Goal: Task Accomplishment & Management: Manage account settings

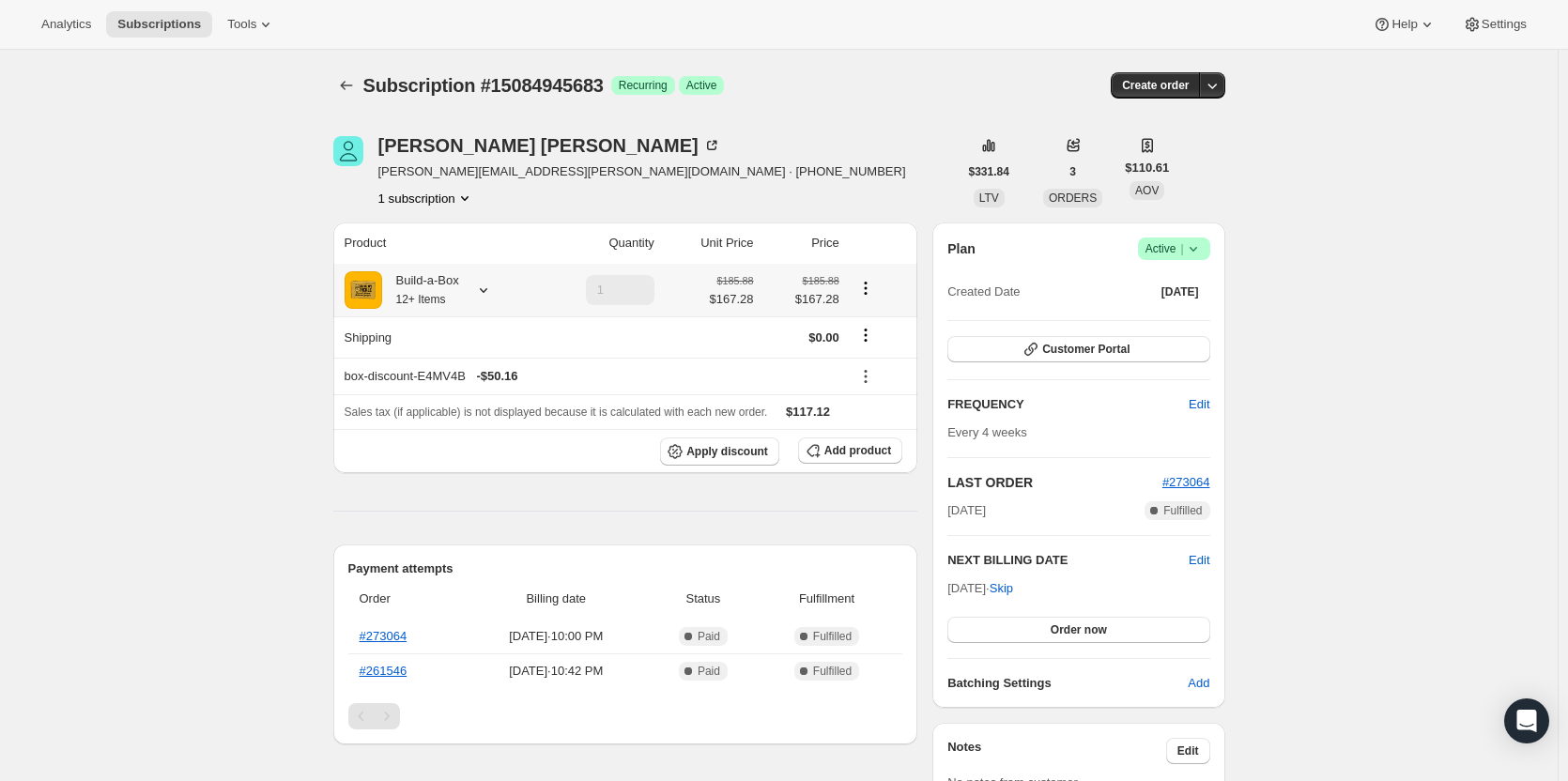
click at [488, 296] on icon at bounding box center [483, 289] width 18 height 18
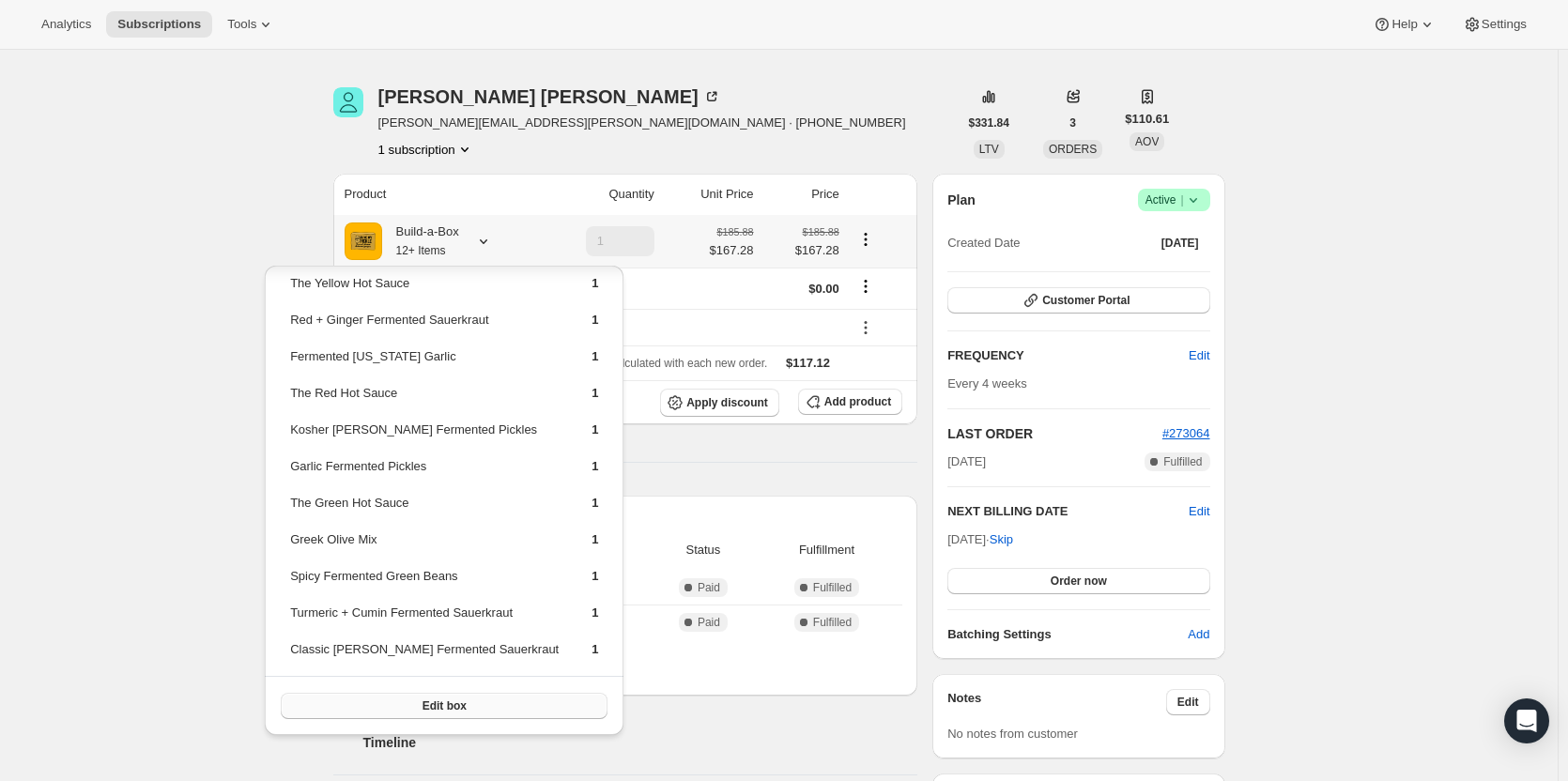
scroll to position [94, 0]
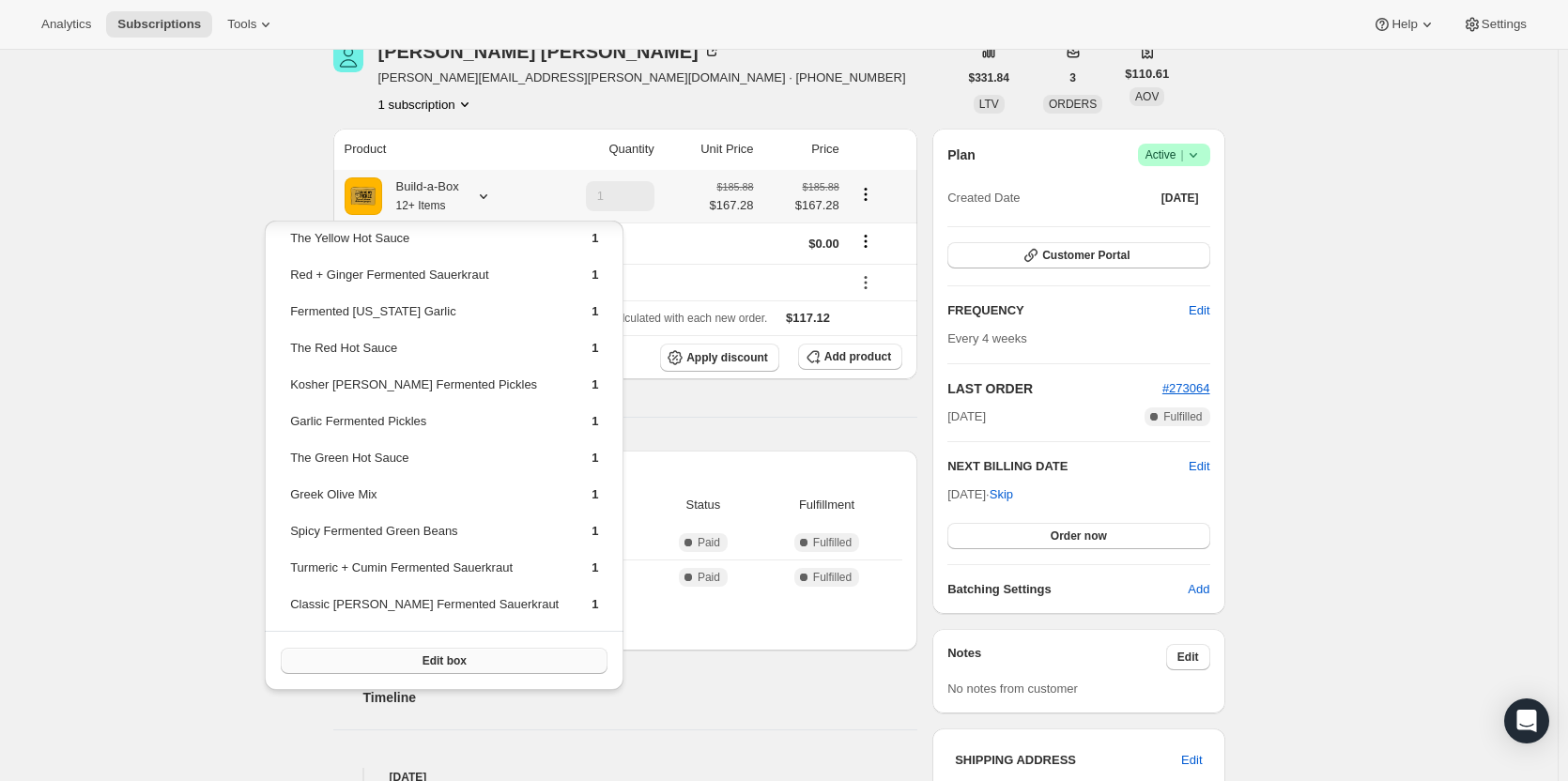
click at [441, 666] on span "Edit box" at bounding box center [443, 660] width 44 height 15
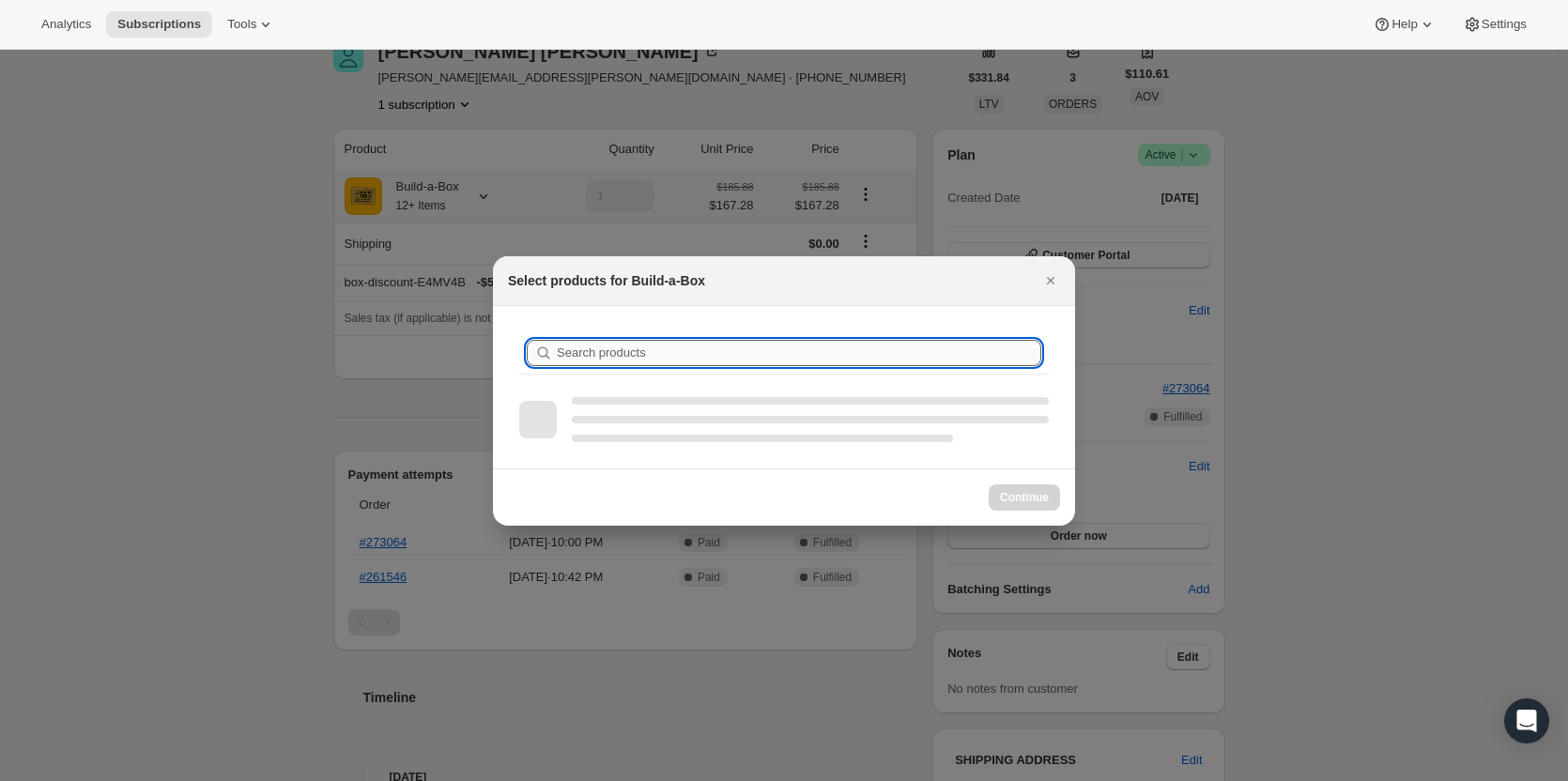
click at [735, 356] on input "Search products" at bounding box center [799, 352] width 484 height 26
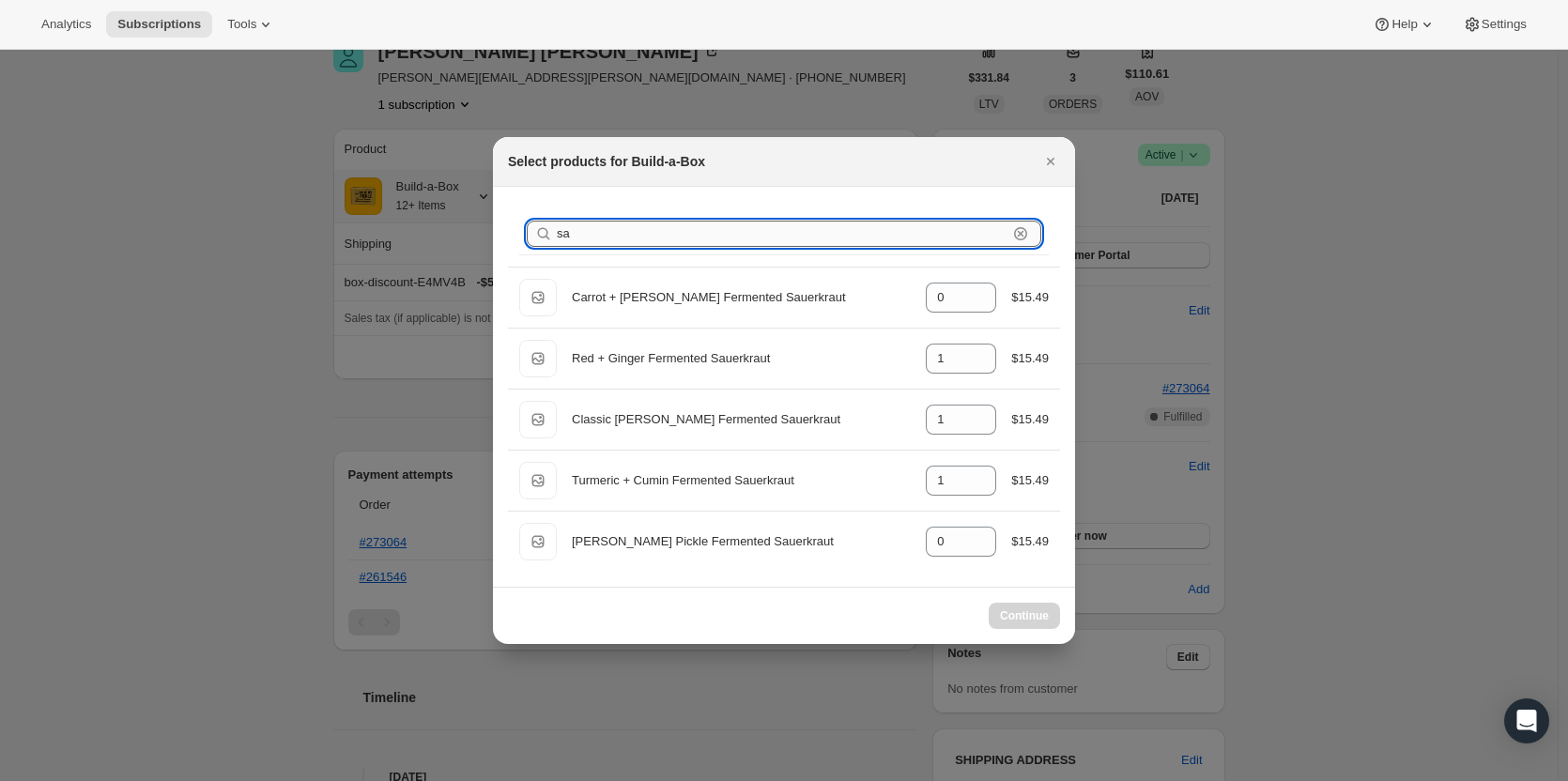
type input "s"
type input "1"
type input "0"
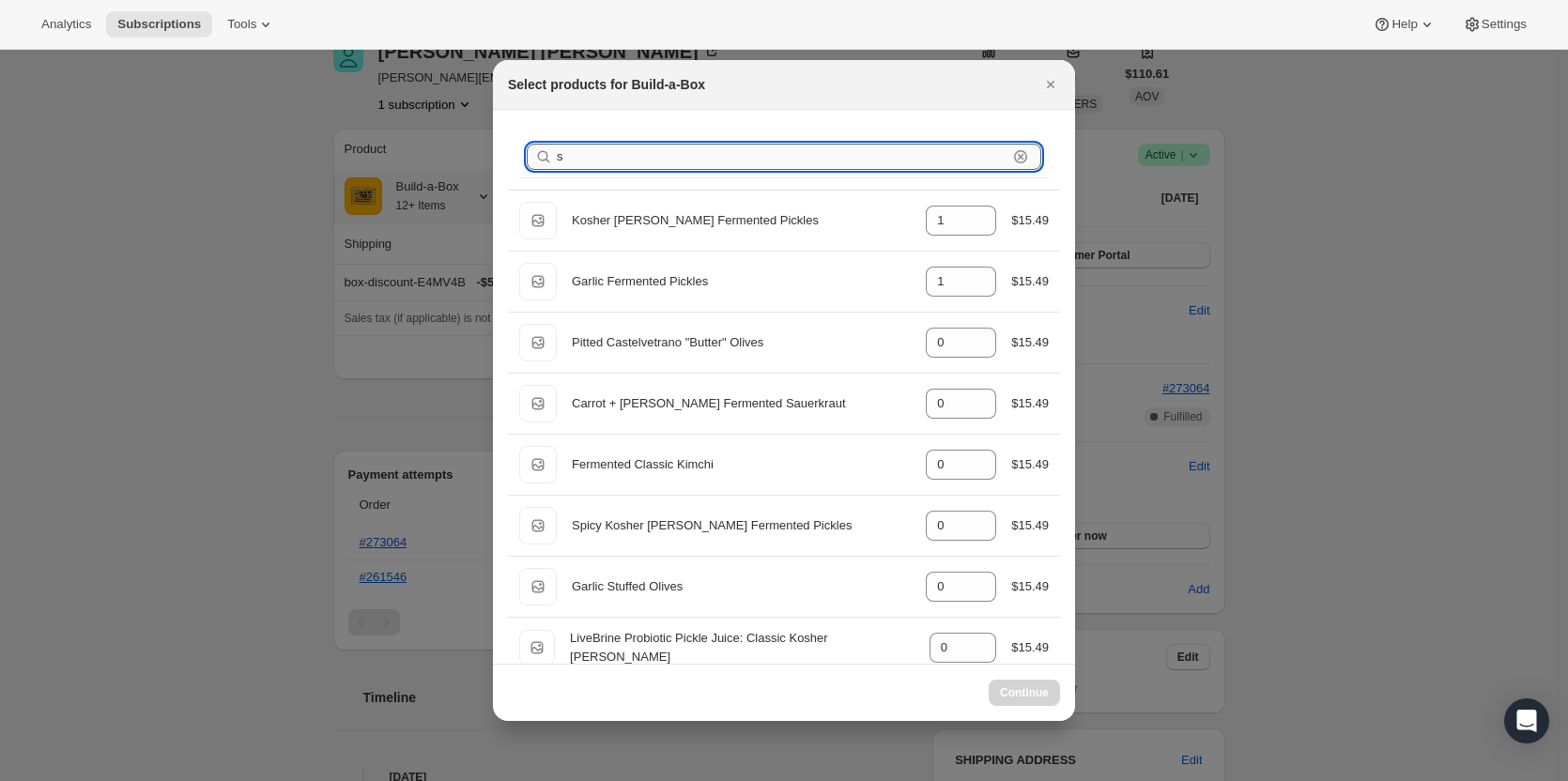
type input "1"
type input "0"
type input "1"
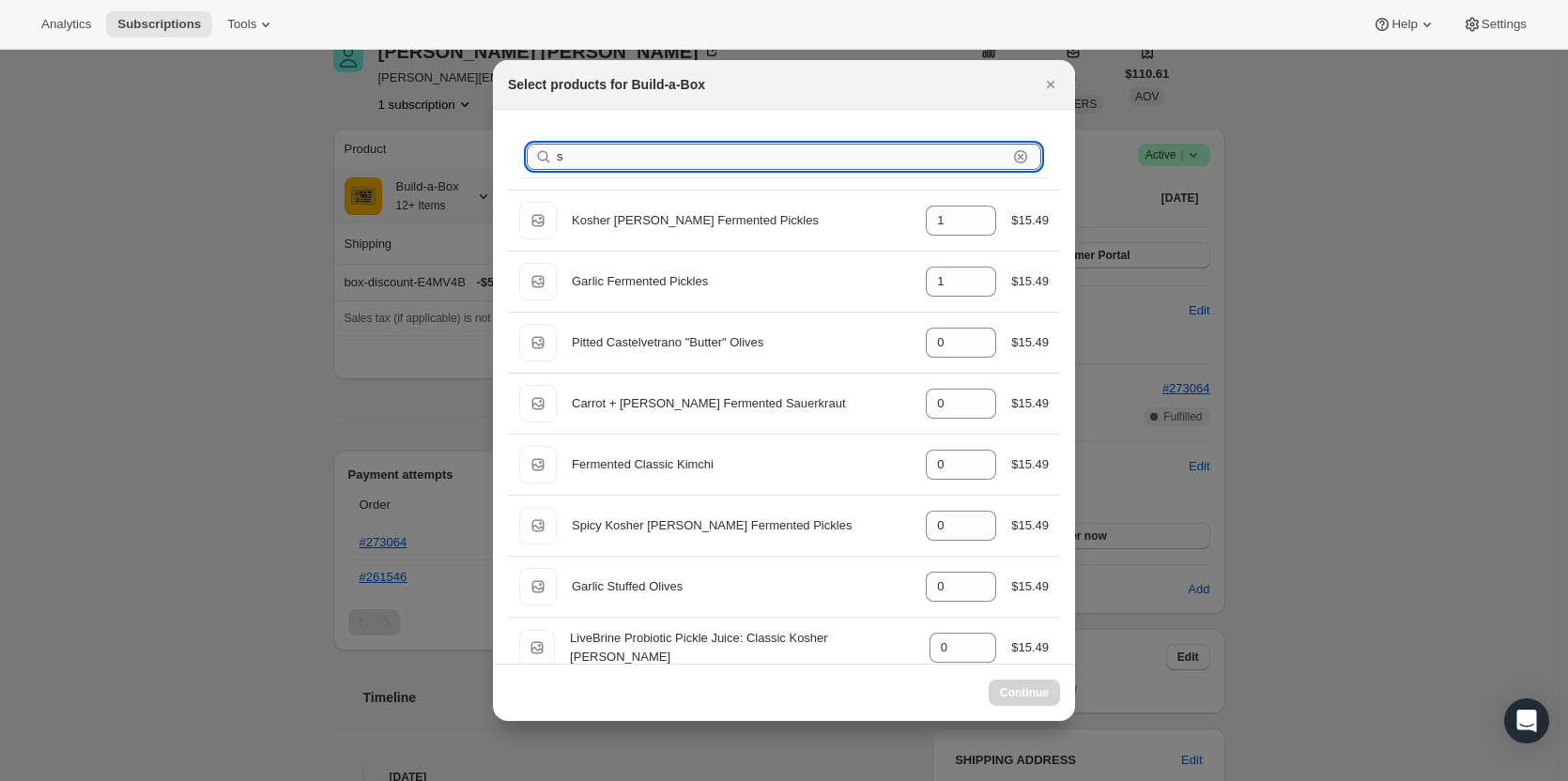
type input "1"
type input "h"
type input "0"
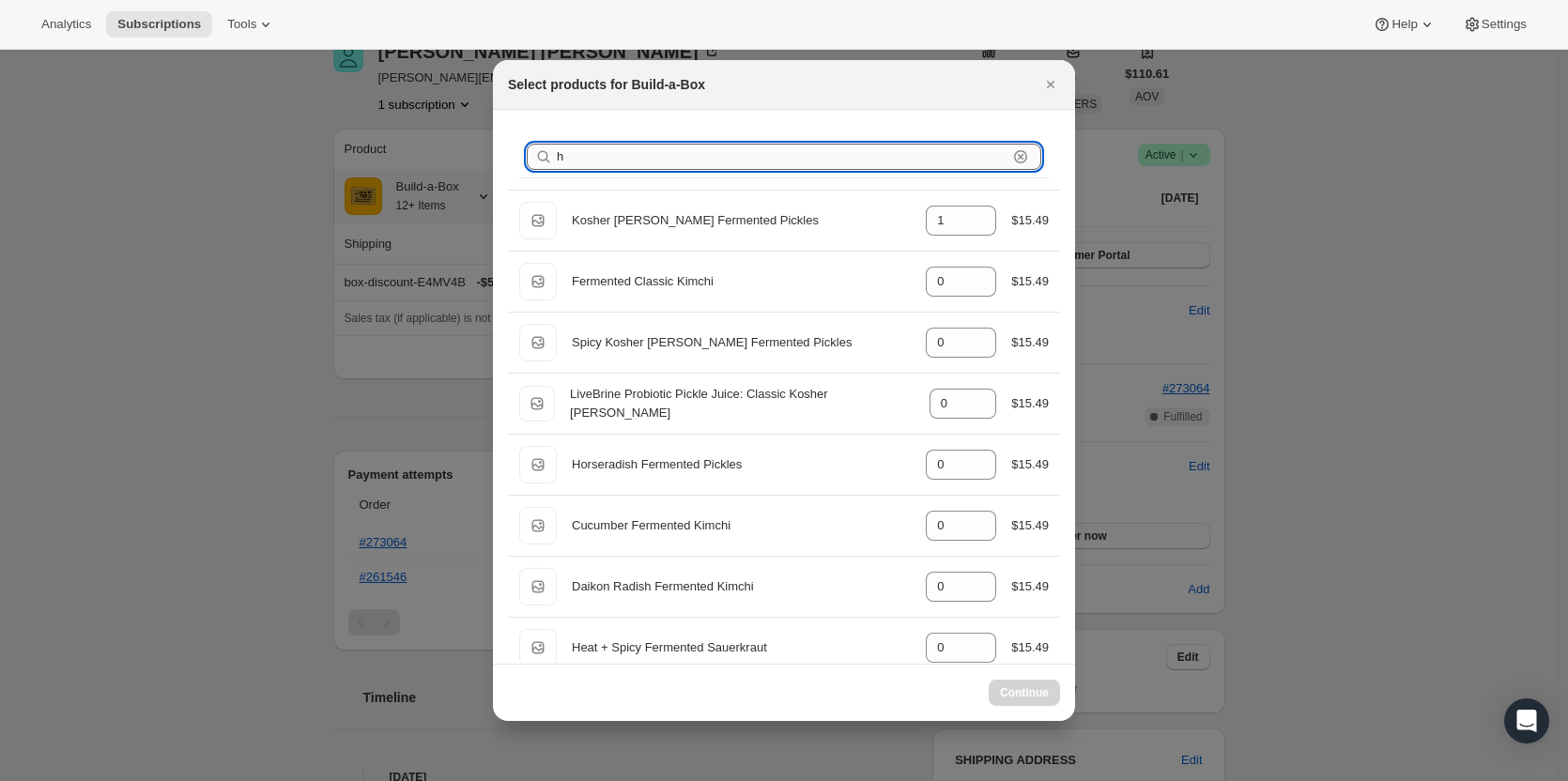
type input "ho"
type input "0"
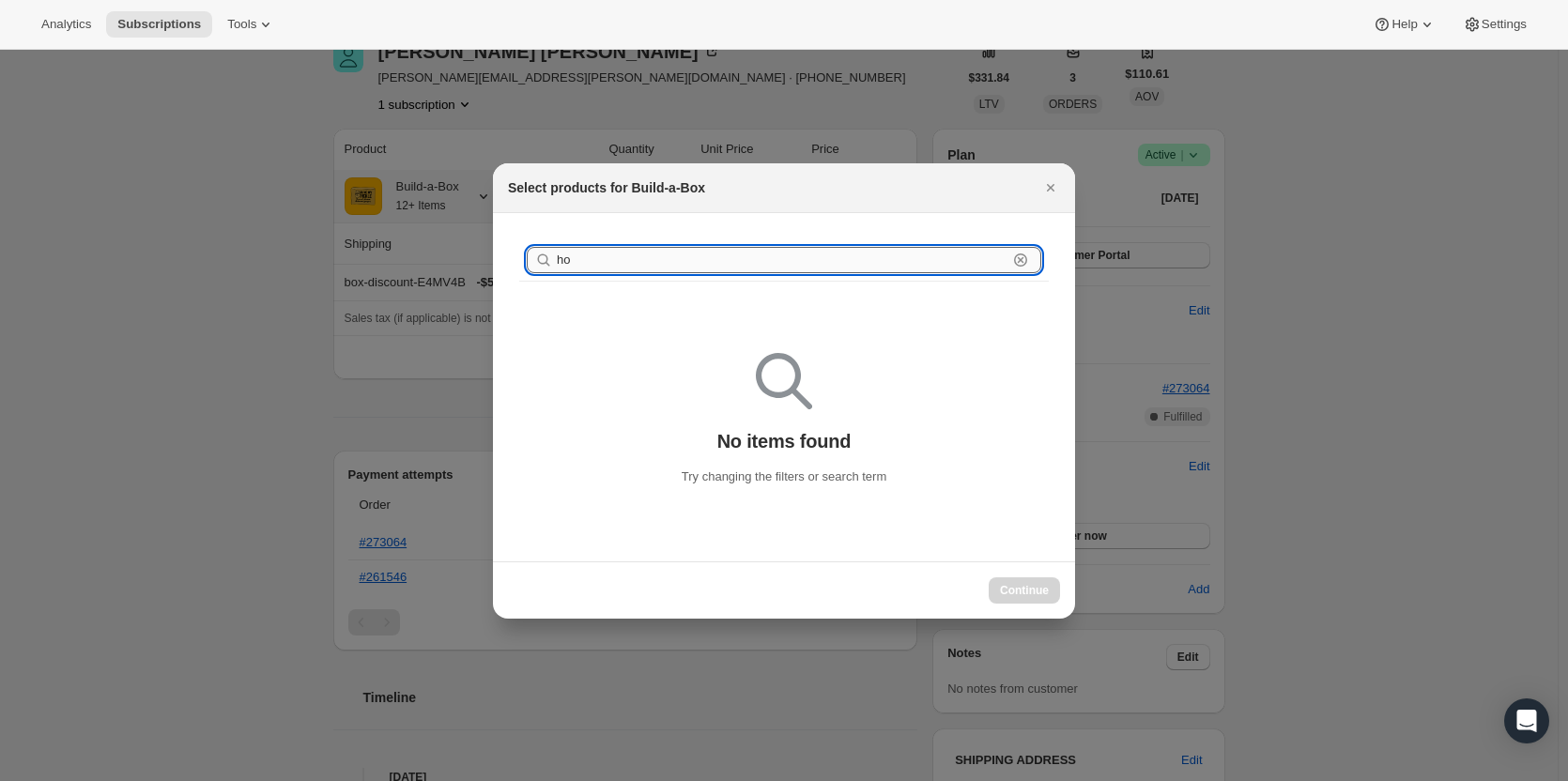
type input "h"
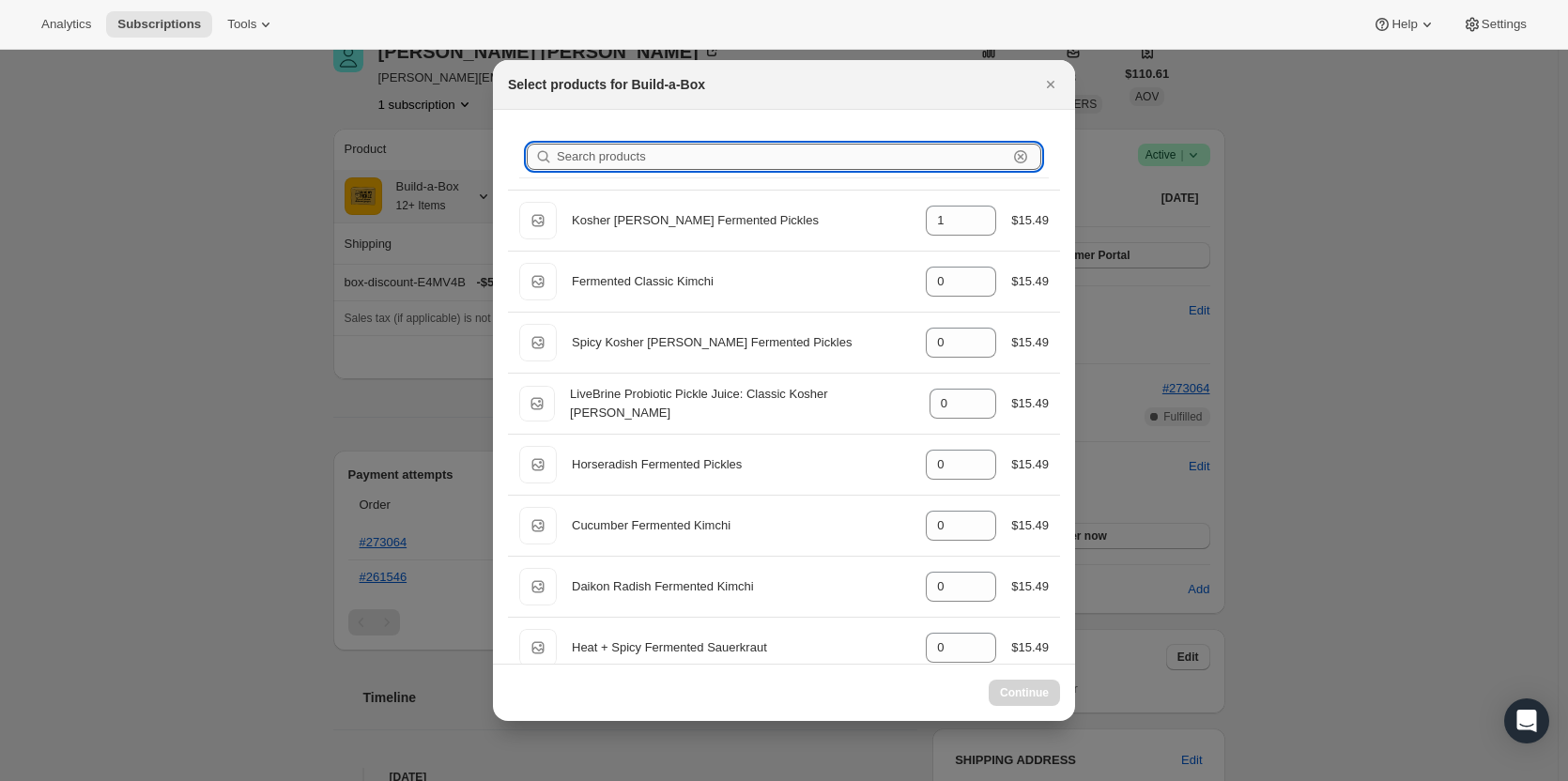
type input "1"
type input "0"
type input "y"
type input "0"
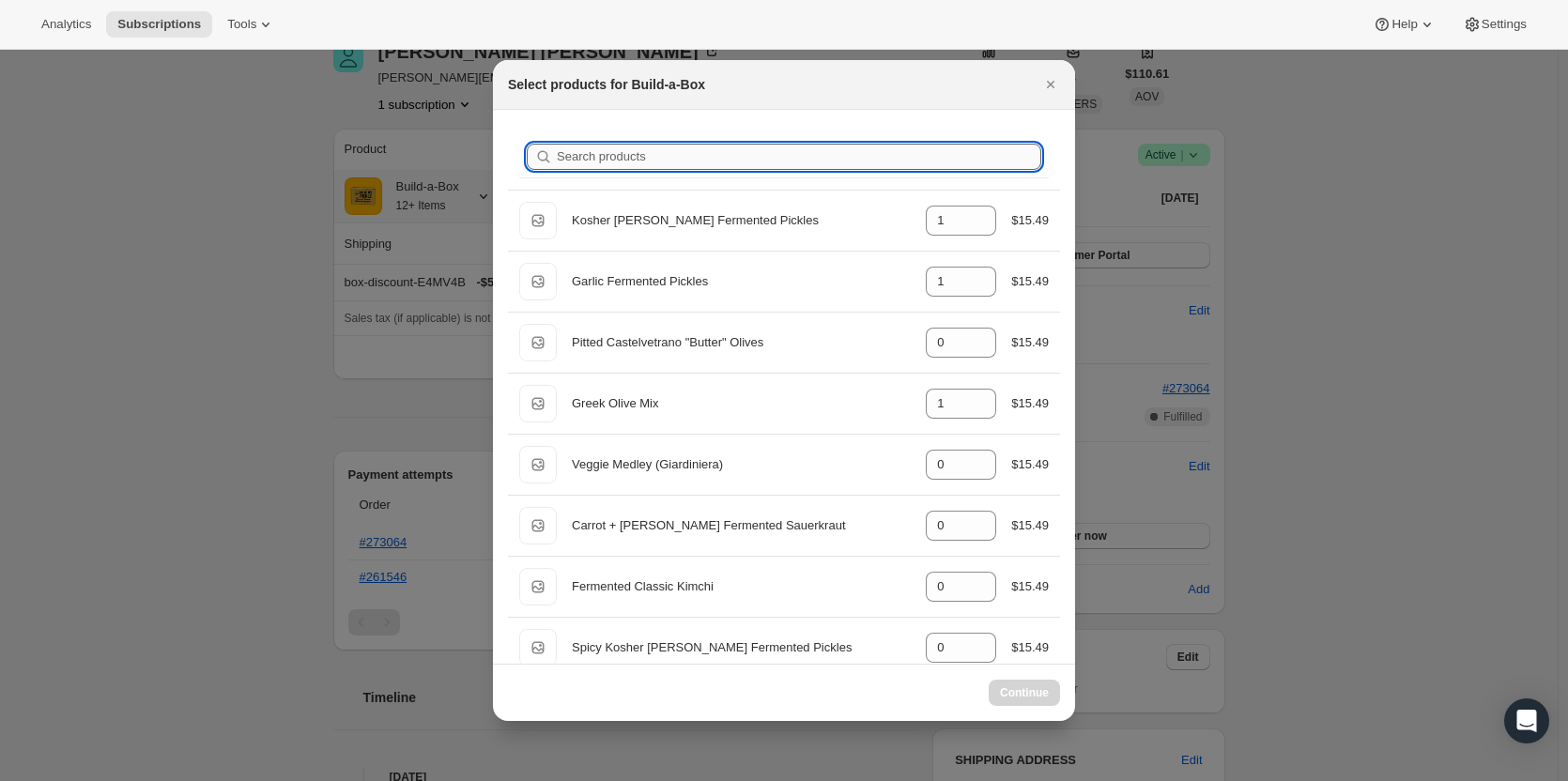
type input "0"
type input "1"
select select "gid://shopify/ProductVariant/49973439299859"
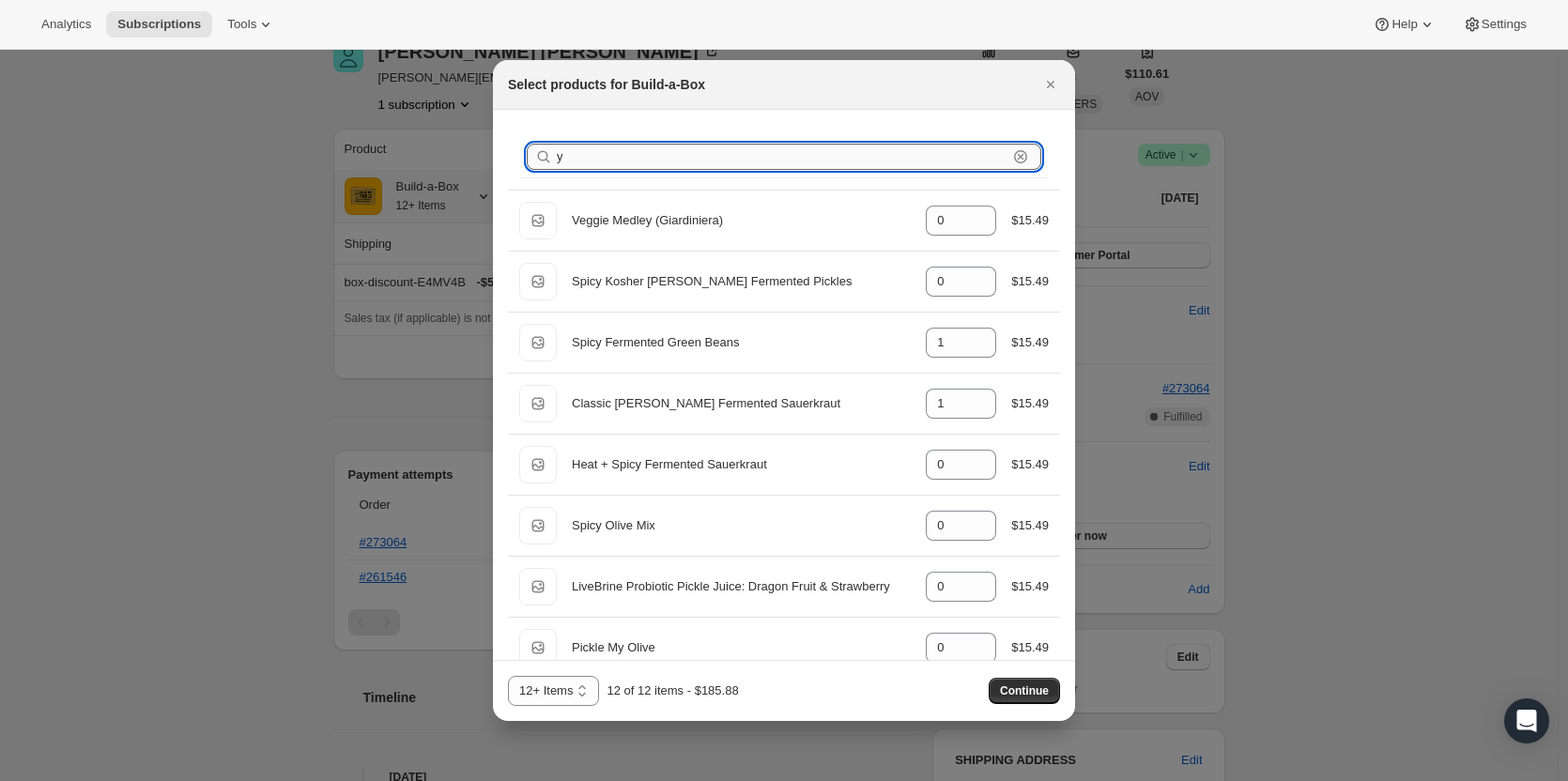
type input "ye"
type input "1"
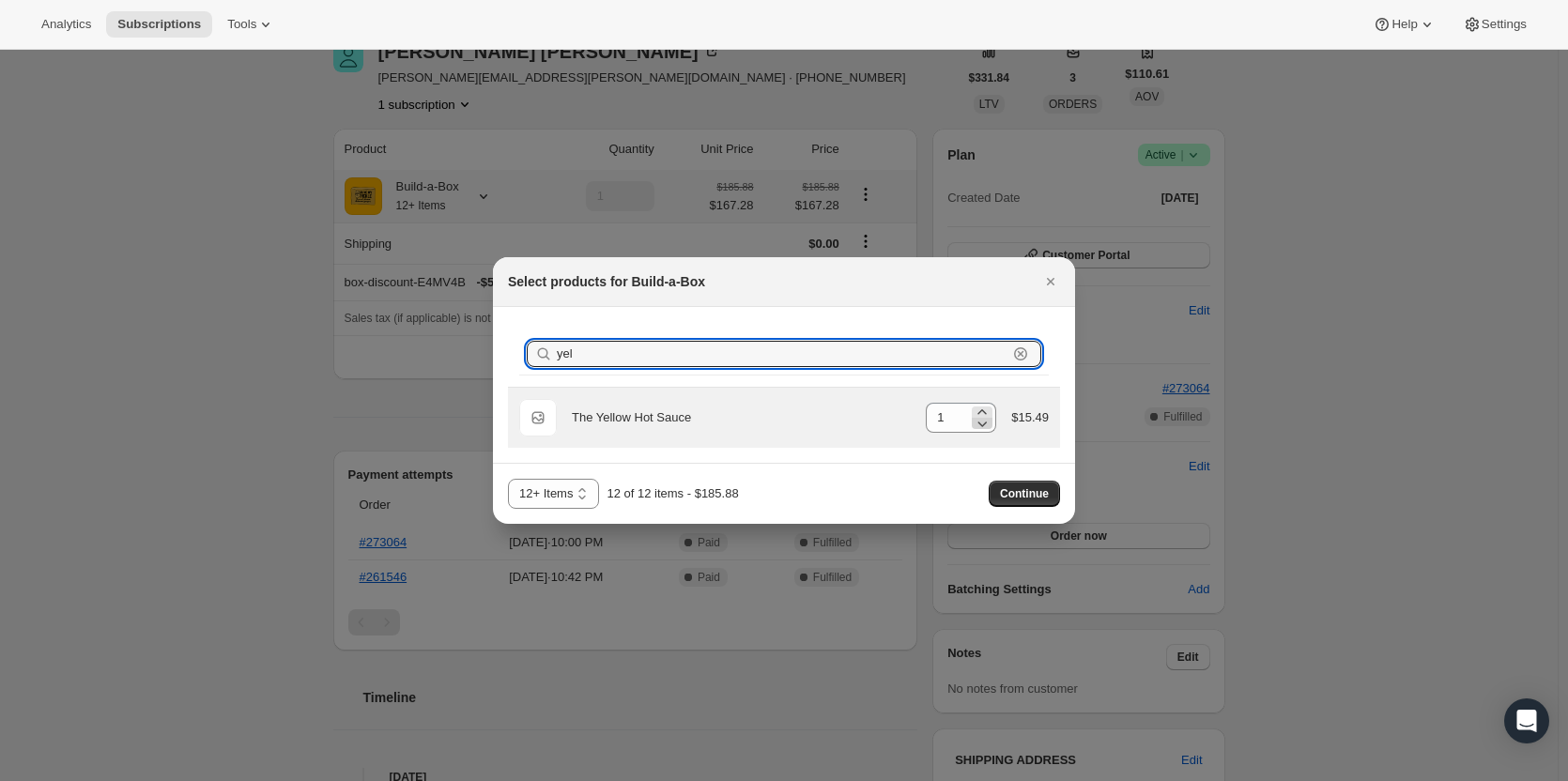
type input "yel"
click at [987, 427] on icon ":rec:" at bounding box center [981, 423] width 18 height 18
type input "0"
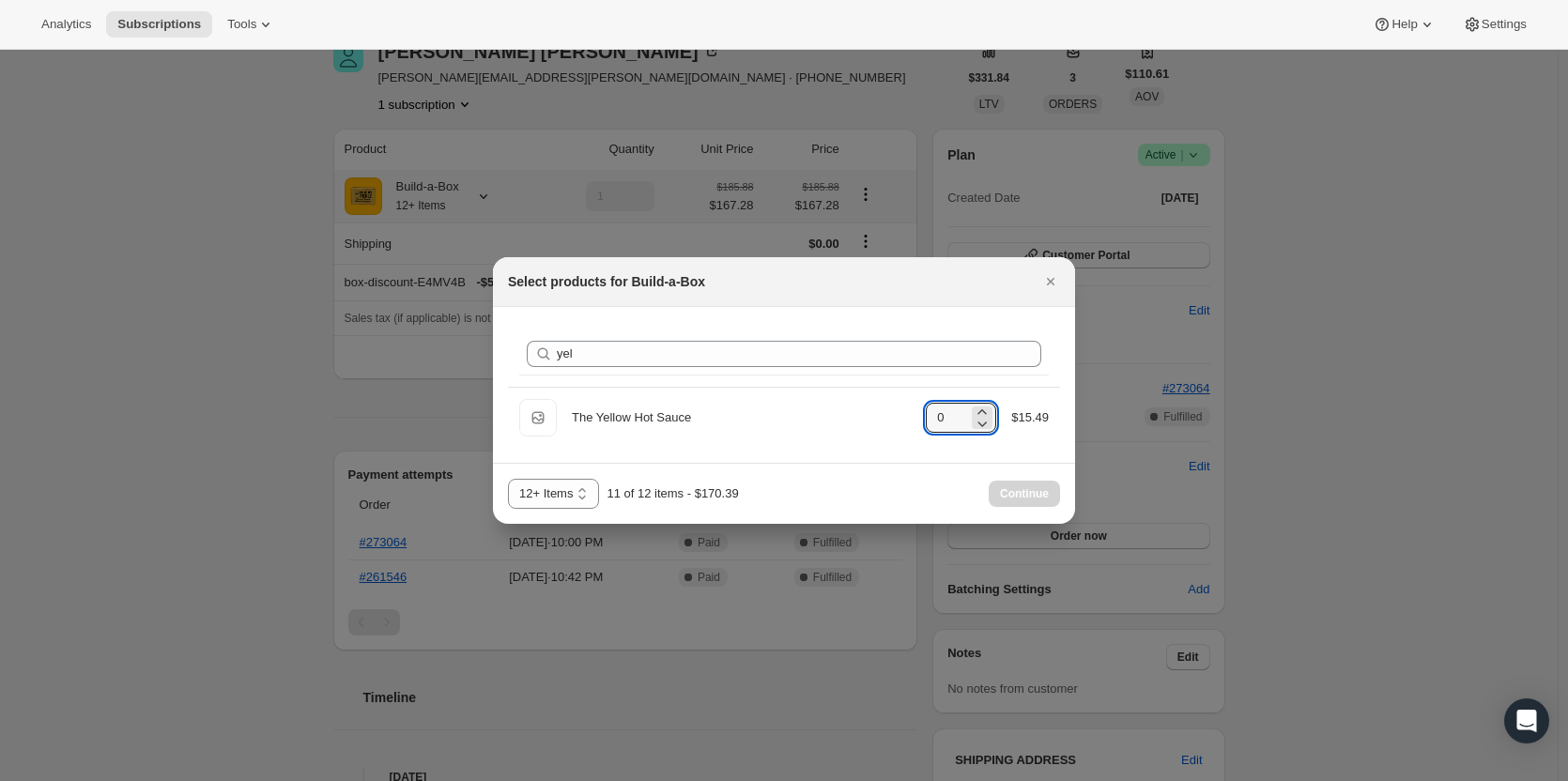
click at [766, 340] on div "Search products yel Clear" at bounding box center [784, 353] width 530 height 42
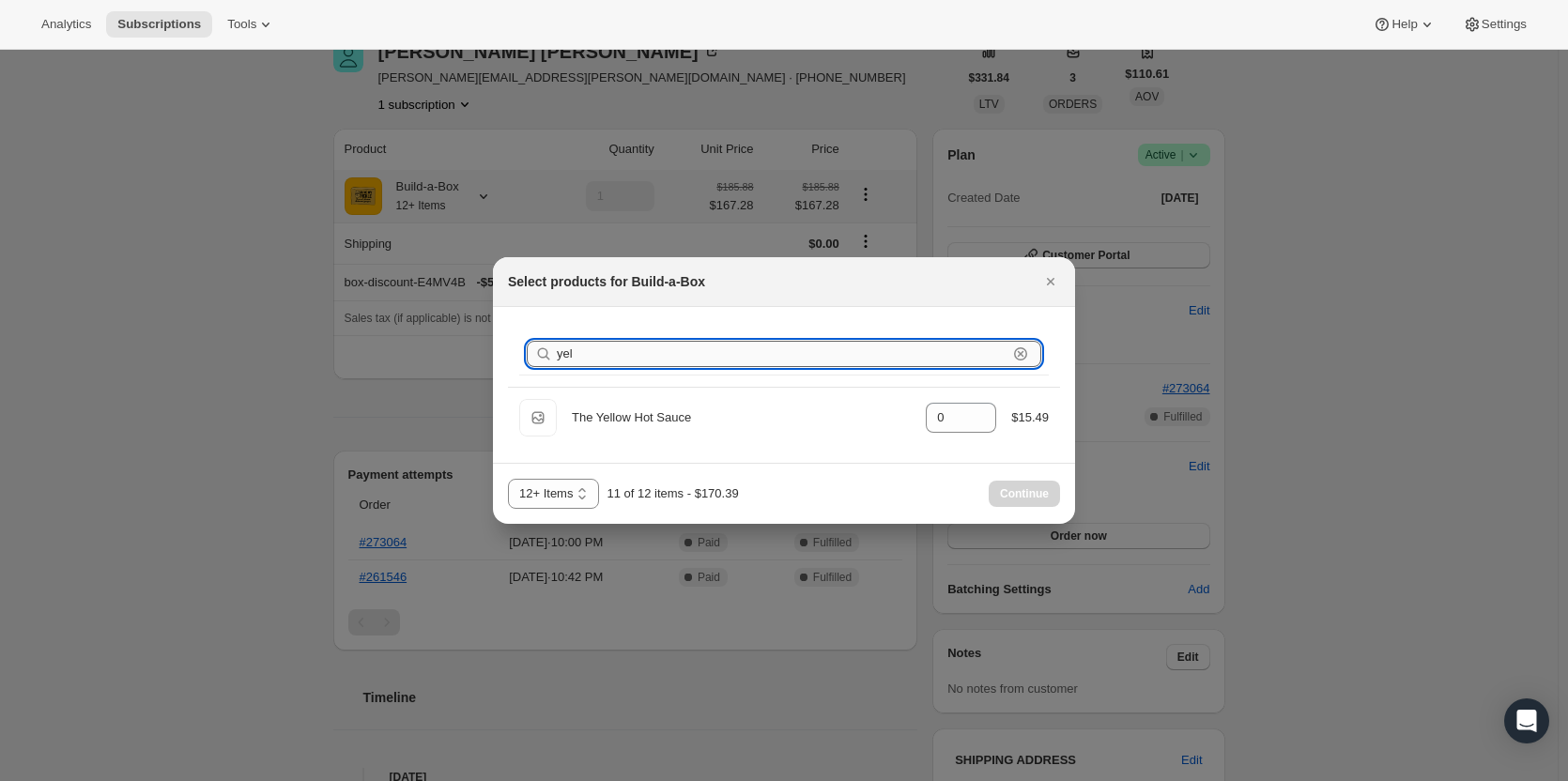
click at [752, 353] on input "yel" at bounding box center [782, 353] width 450 height 26
type input "y"
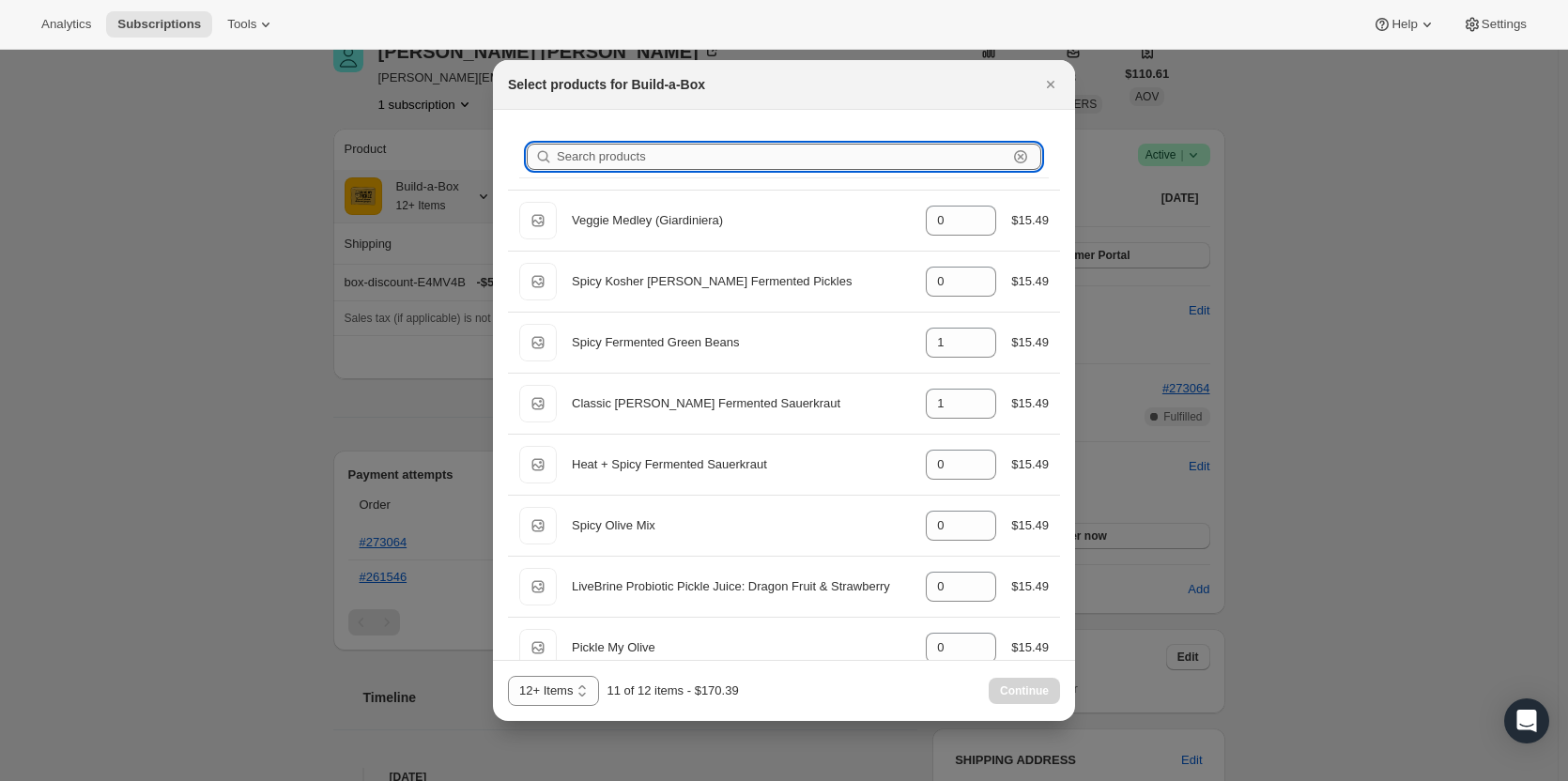
type input "1"
type input "0"
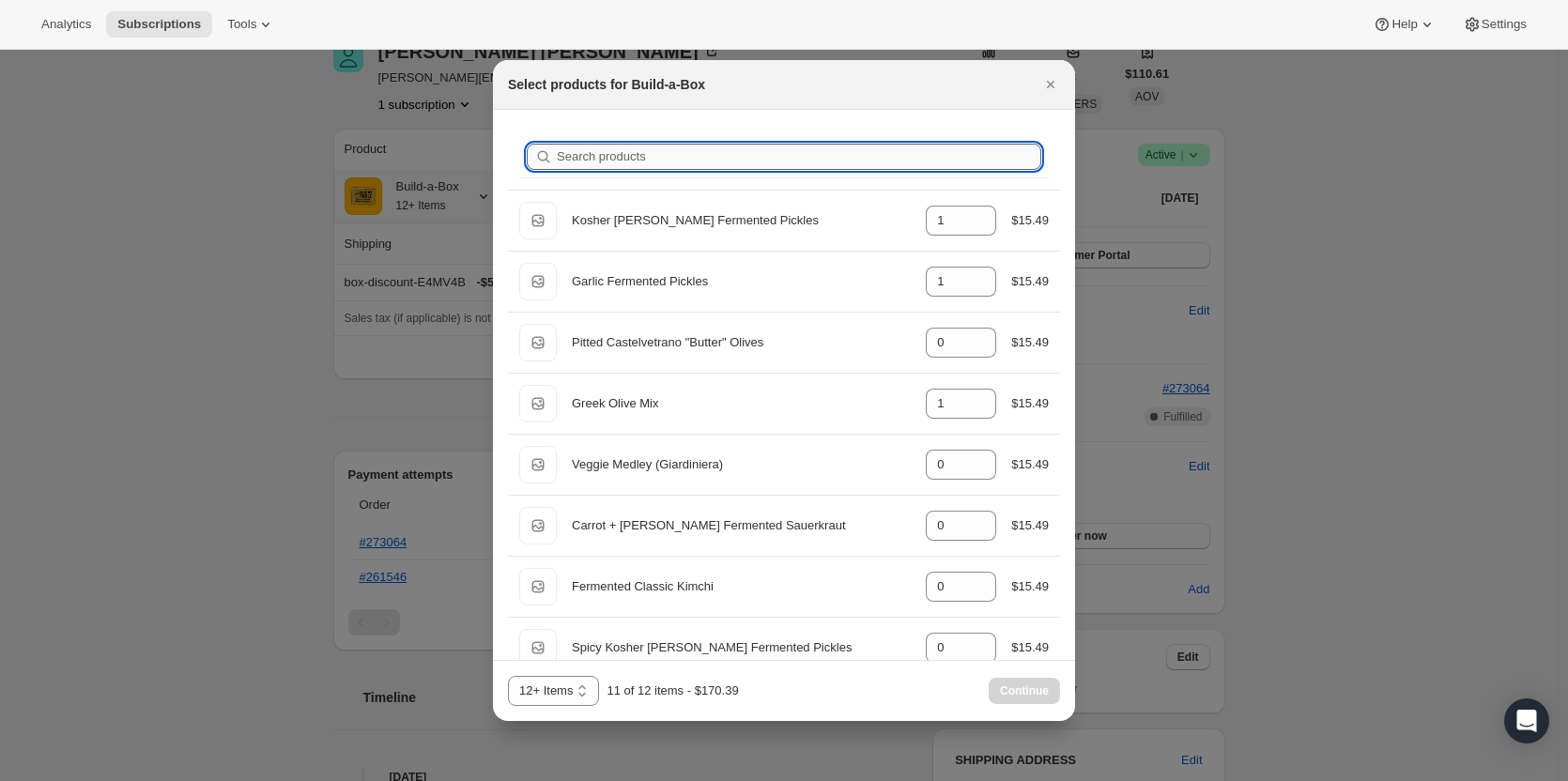
type input "g"
type input "0"
type input "1"
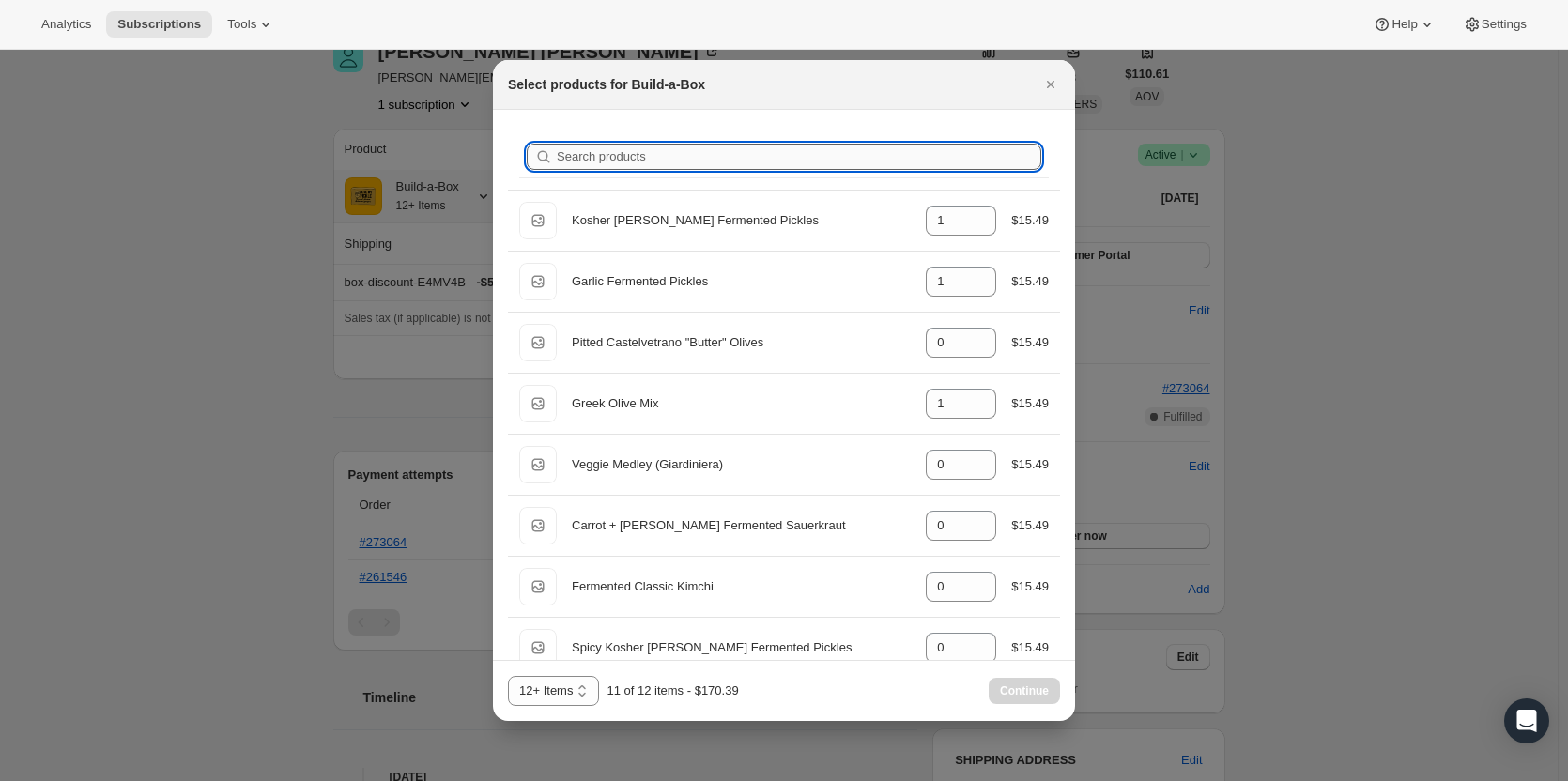
type input "0"
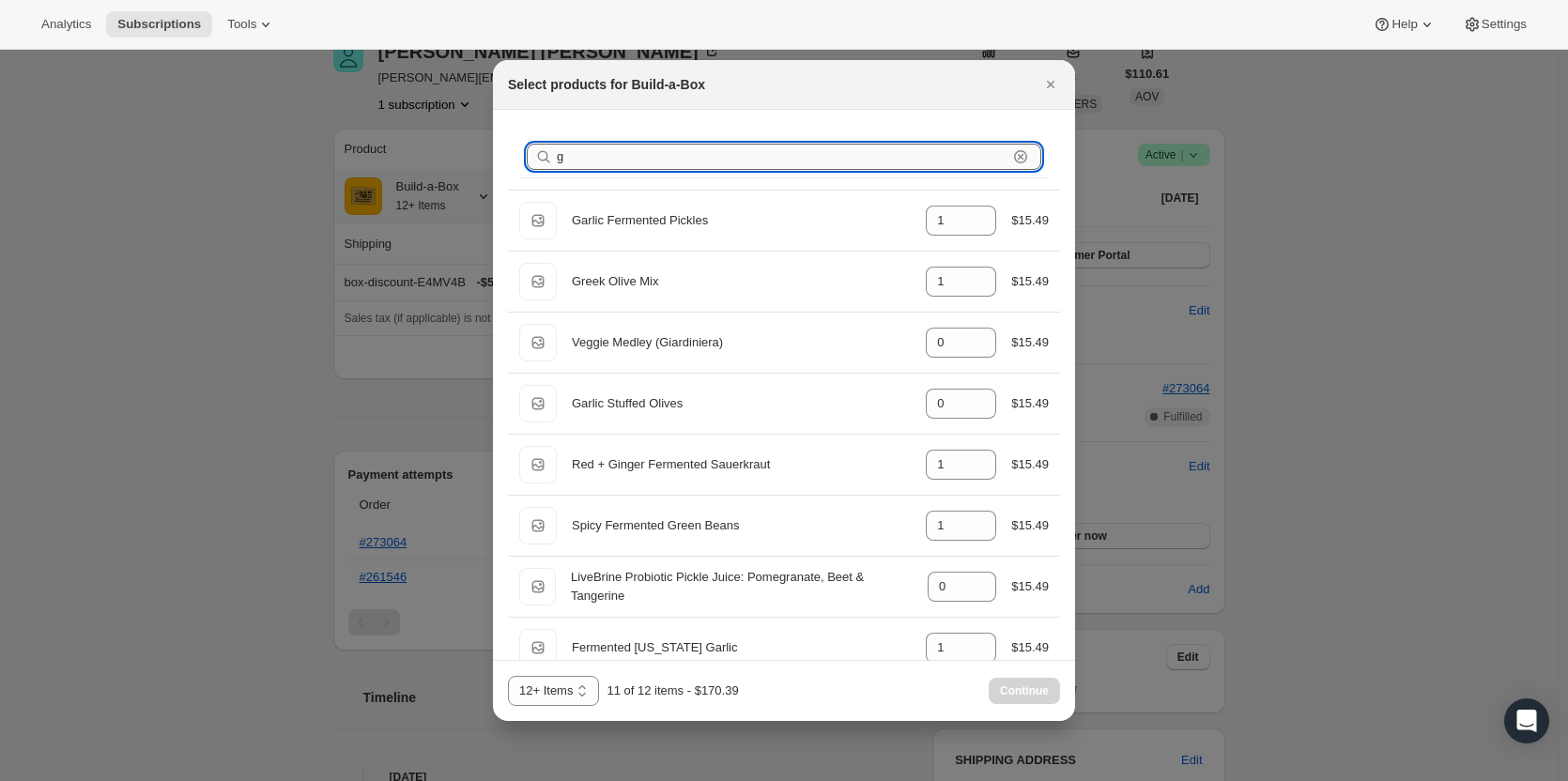
type input "gr"
type input "1"
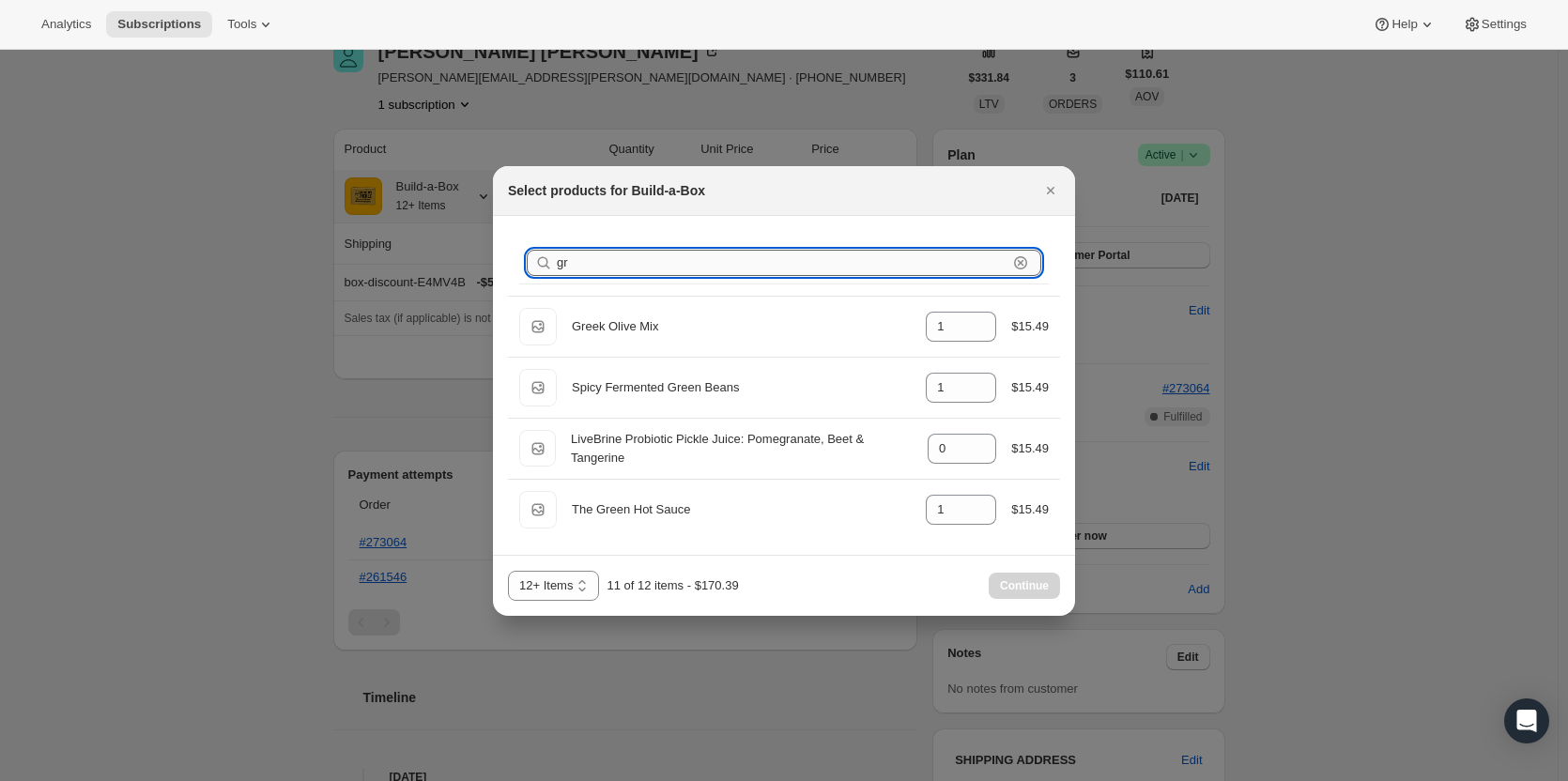
type input "gre"
type input "1"
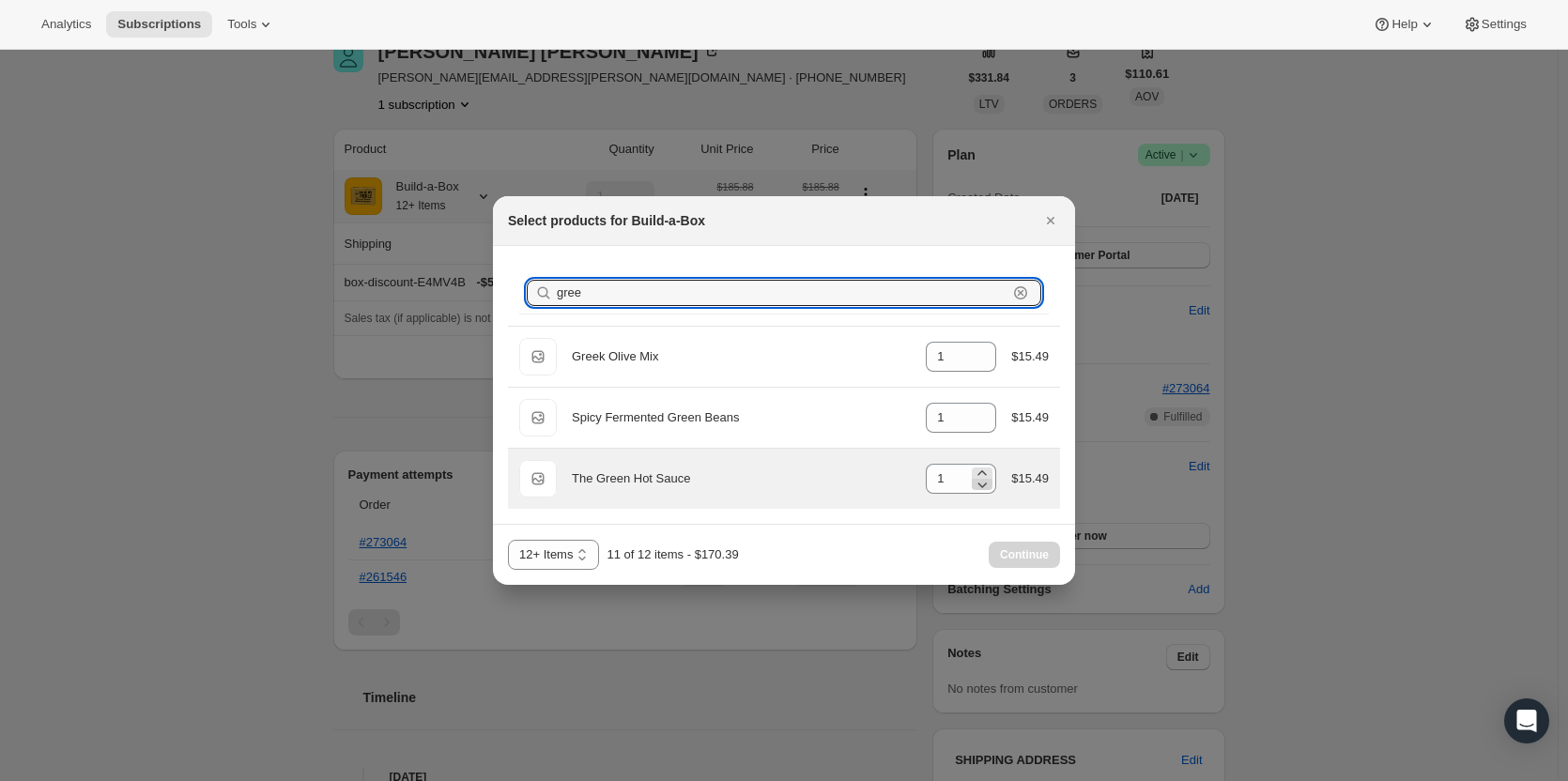
type input "gree"
click at [989, 485] on icon ":rec:" at bounding box center [981, 484] width 18 height 18
type input "0"
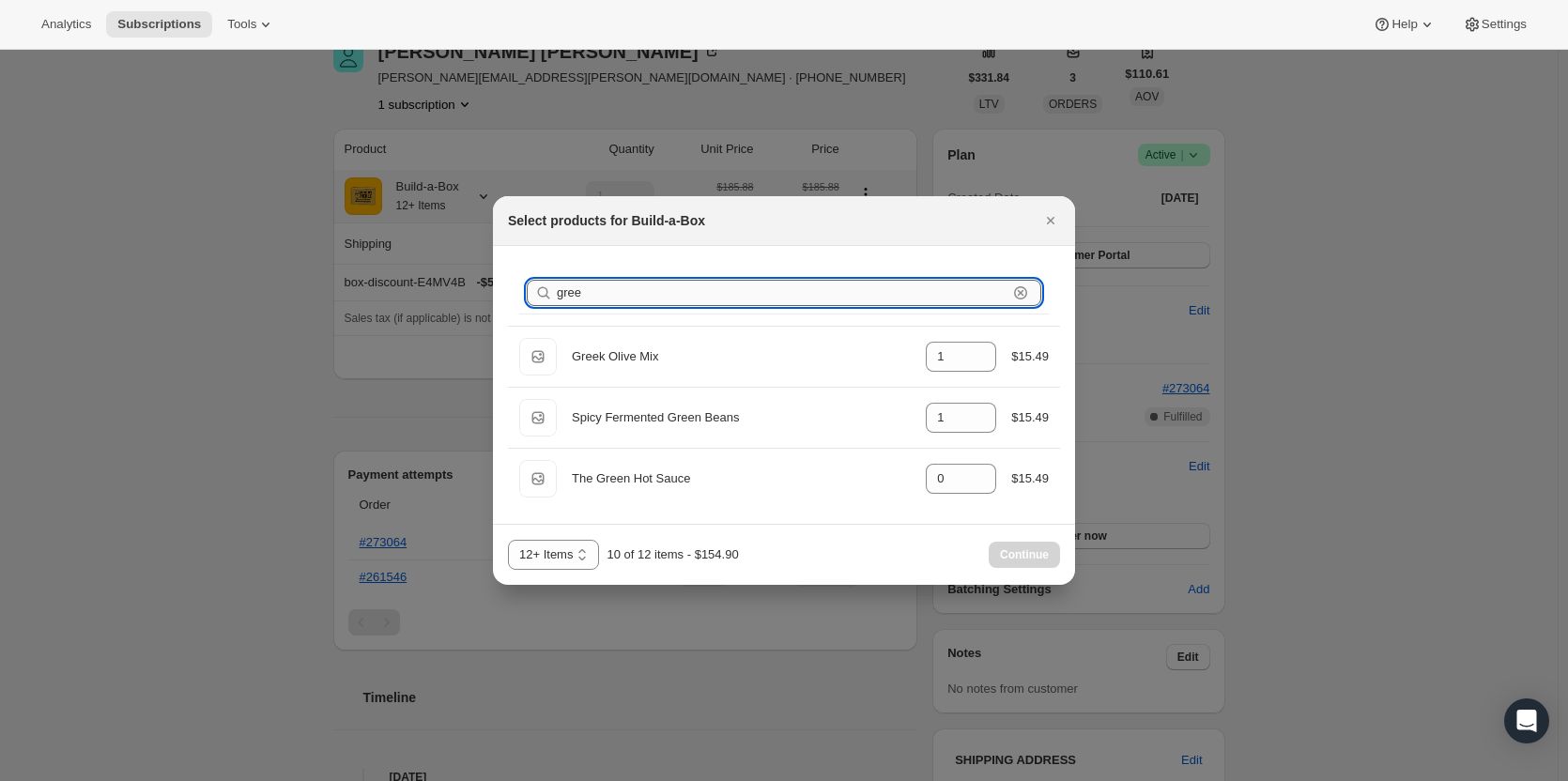
click at [655, 302] on input "gree" at bounding box center [782, 292] width 450 height 26
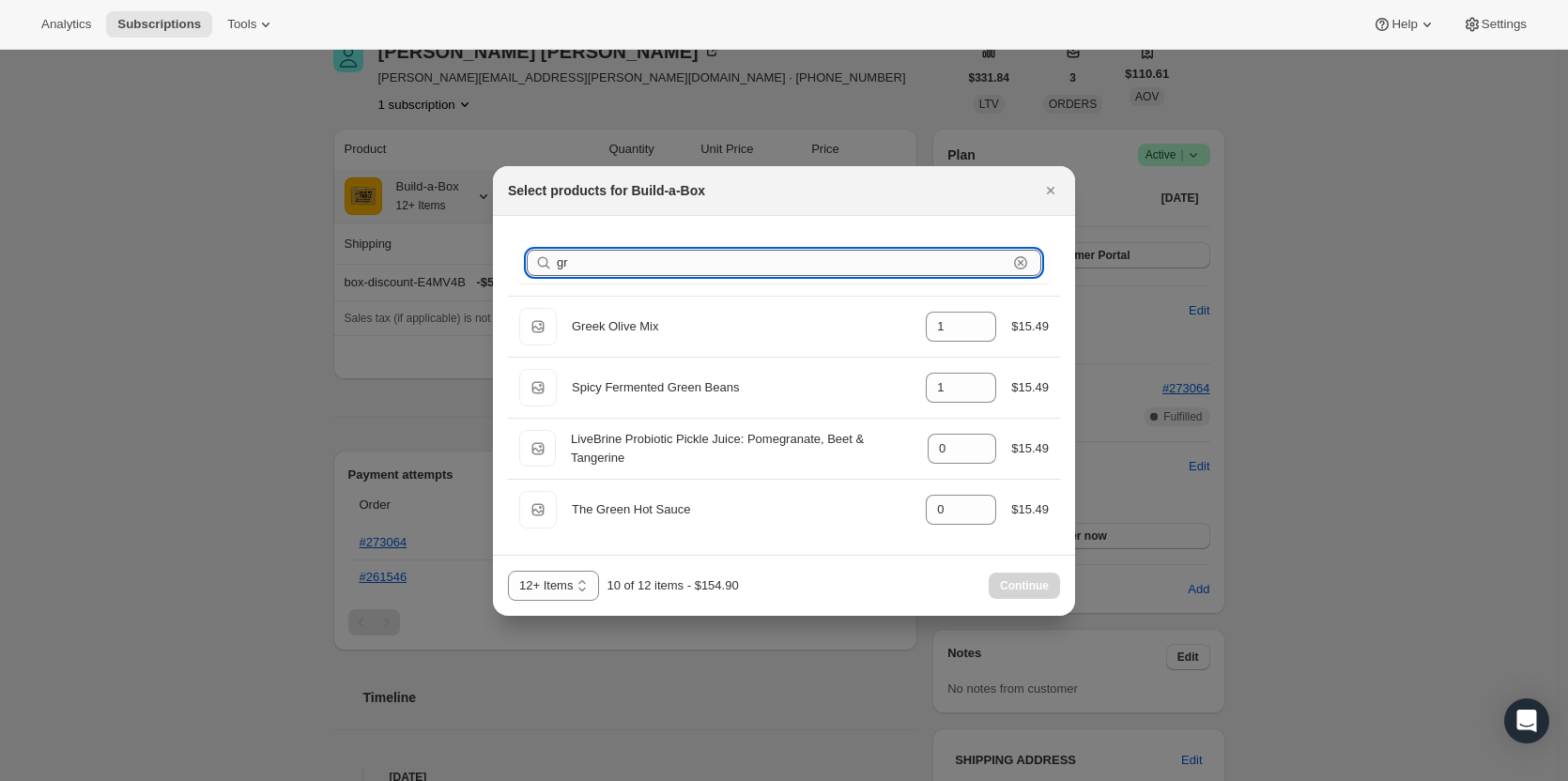
type input "g"
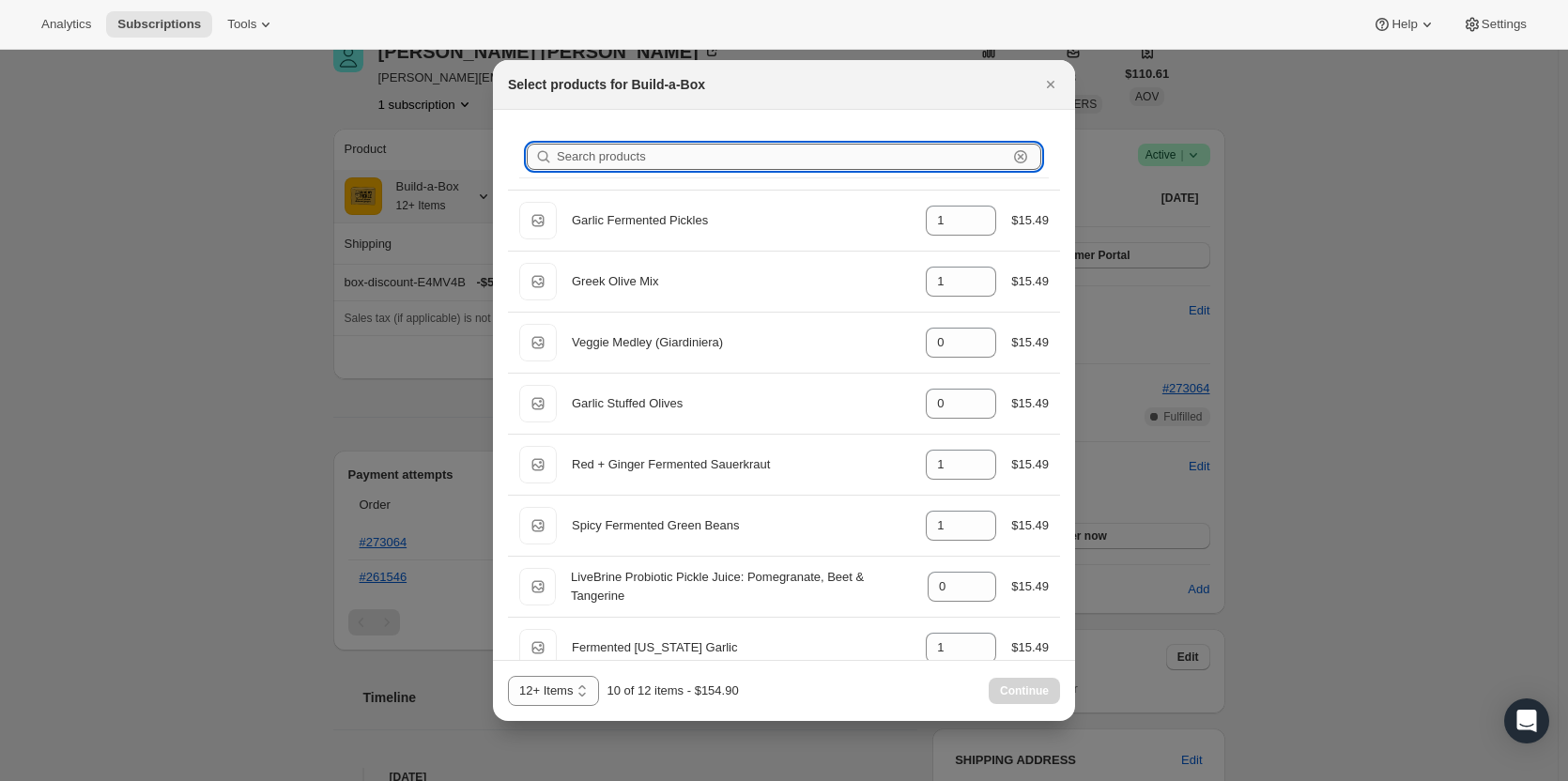
type input "1"
type input "0"
type input "1"
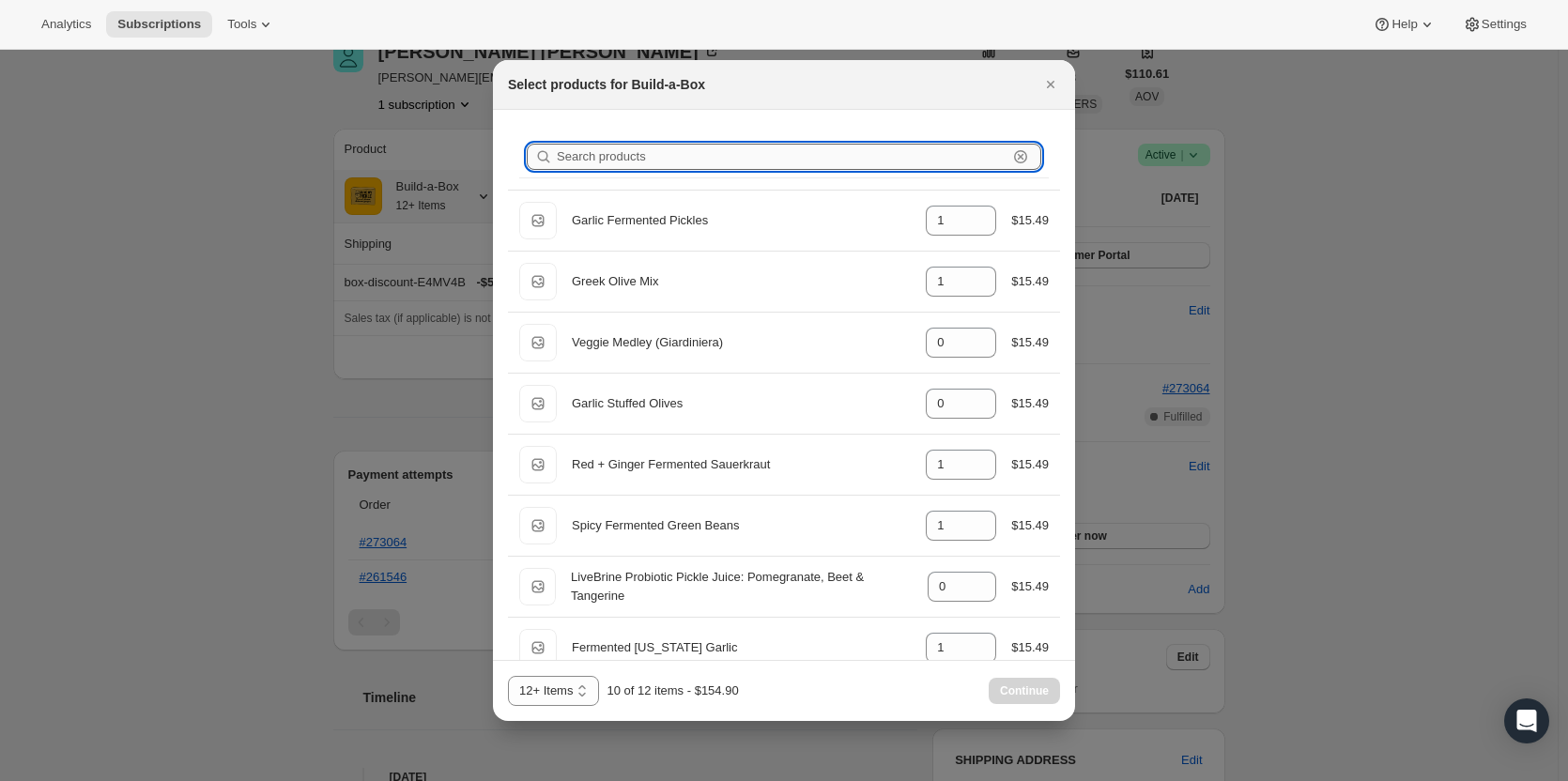
type input "1"
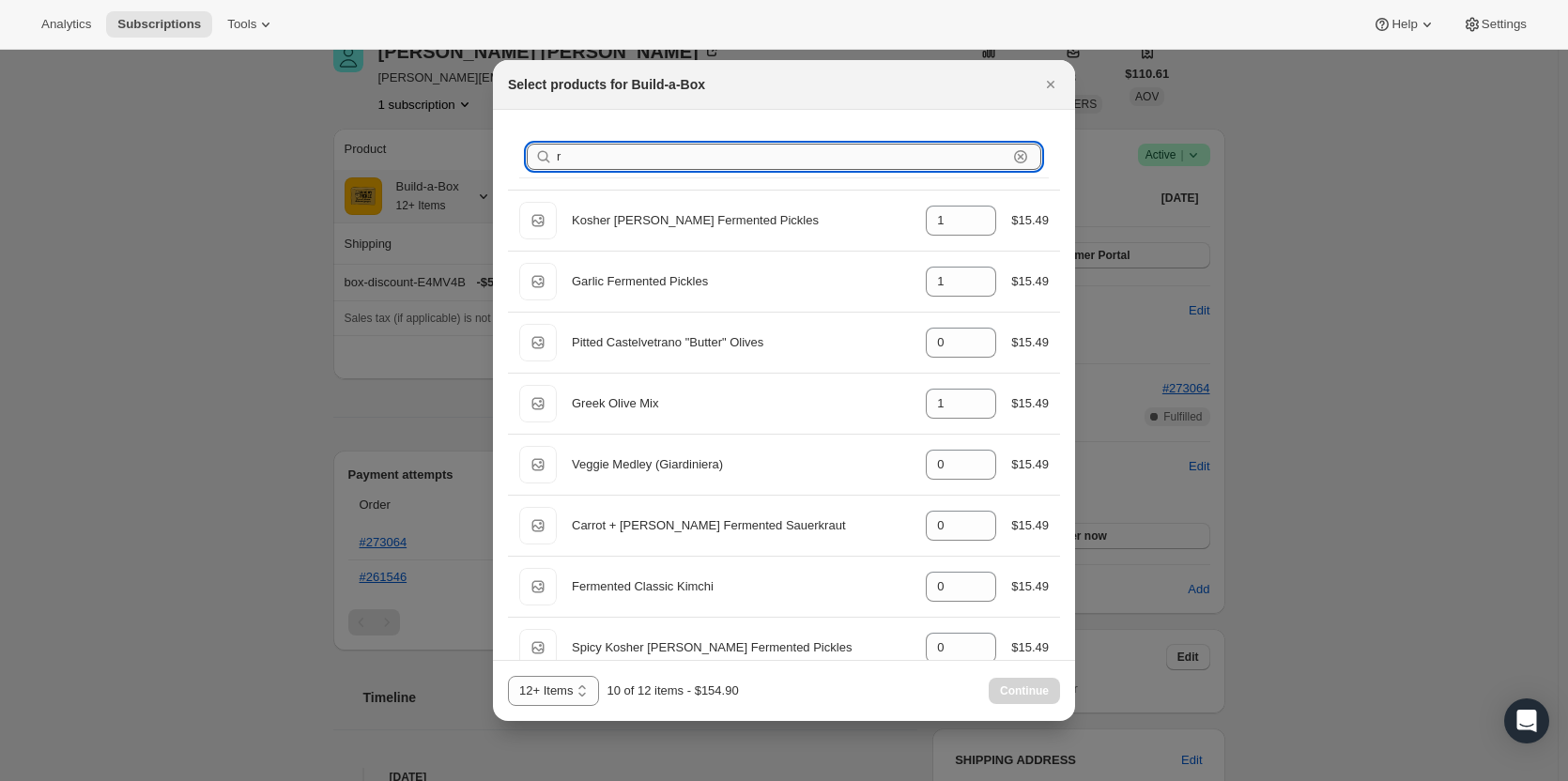
type input "re"
type input "1"
type input "0"
type input "1"
type input "red"
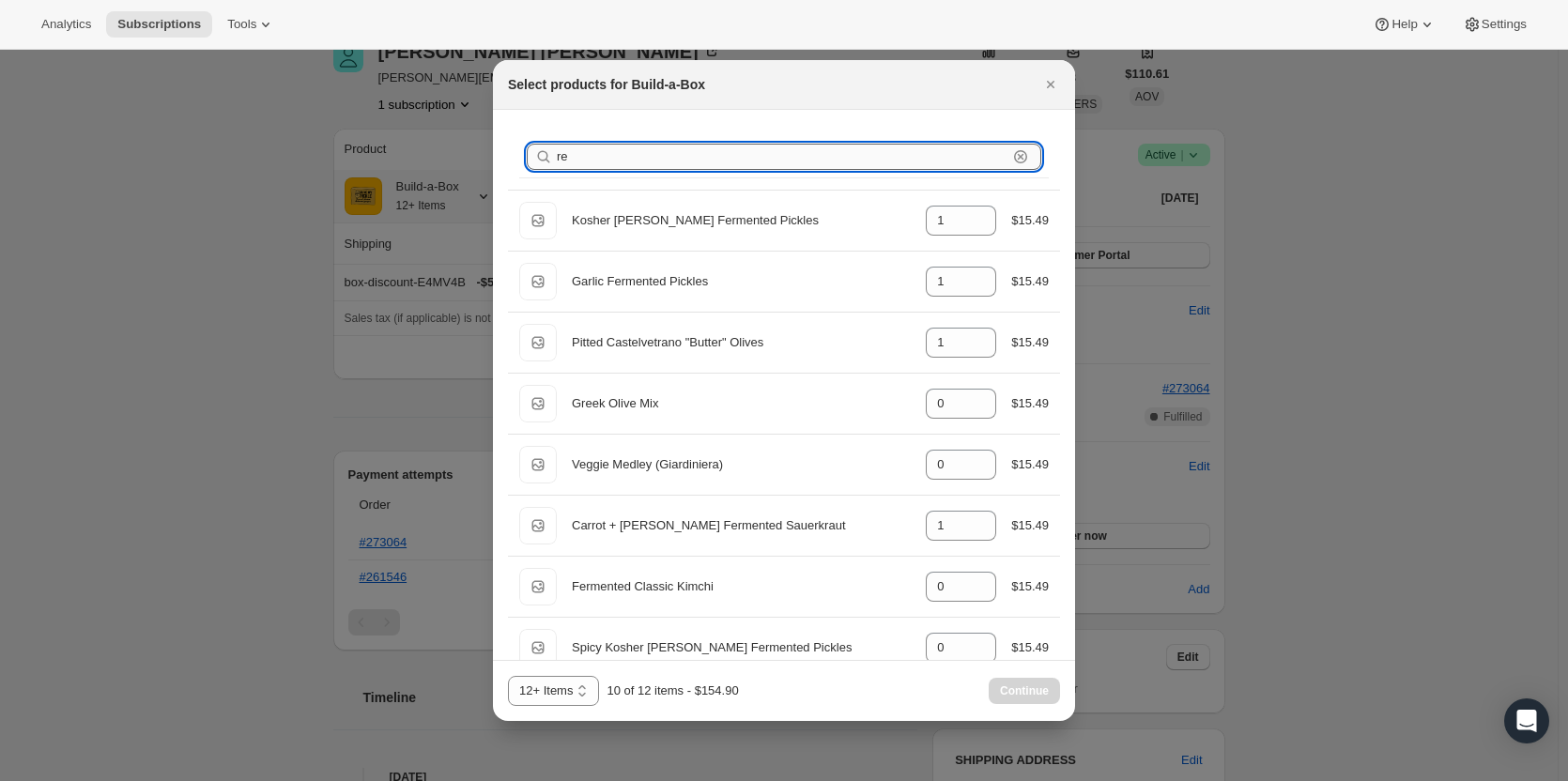
type input "0"
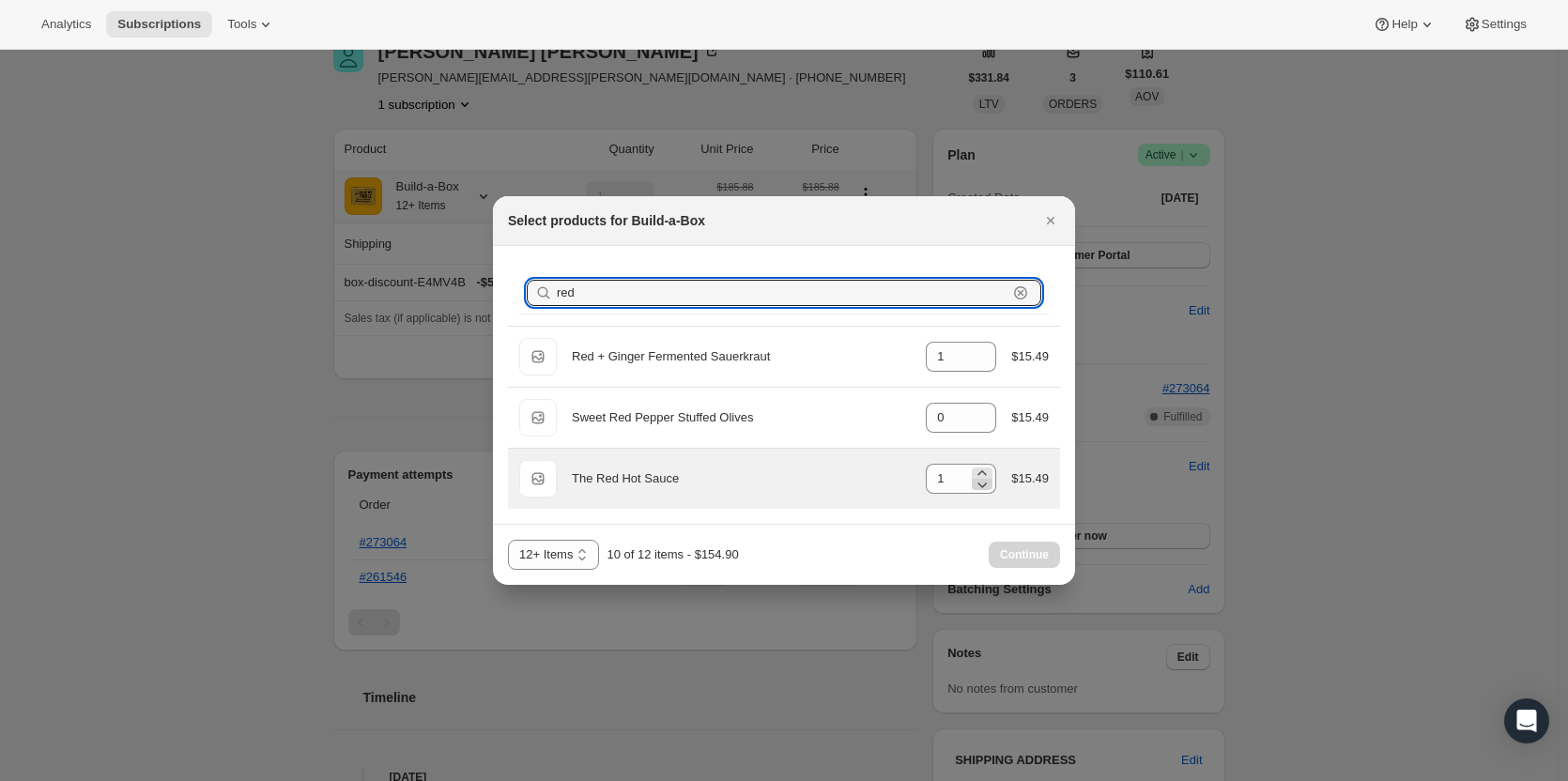
type input "red"
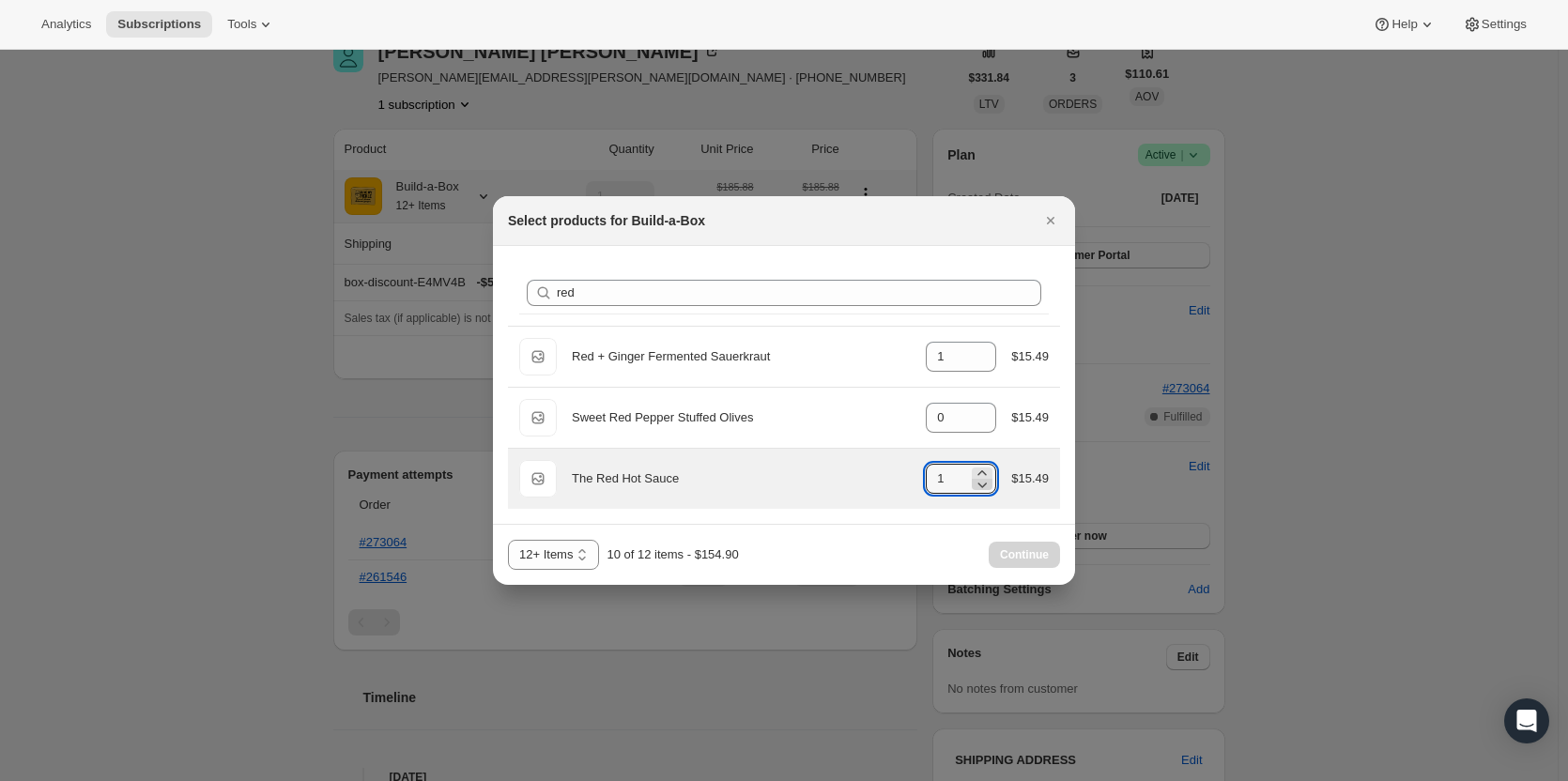
click at [977, 487] on icon ":rec:" at bounding box center [981, 484] width 18 height 18
type input "0"
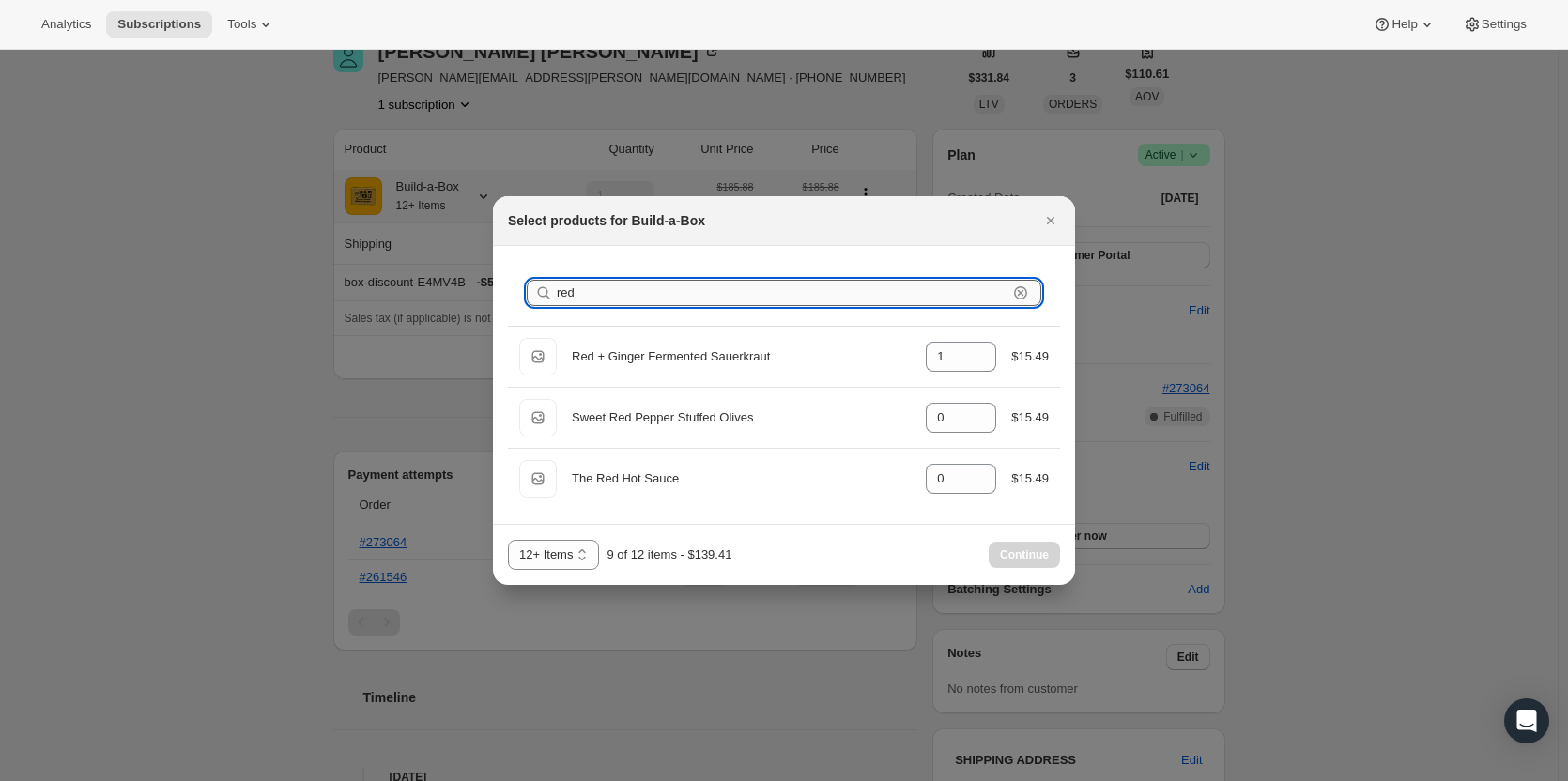
click at [720, 294] on input "red" at bounding box center [782, 292] width 450 height 26
type input "re"
type input "1"
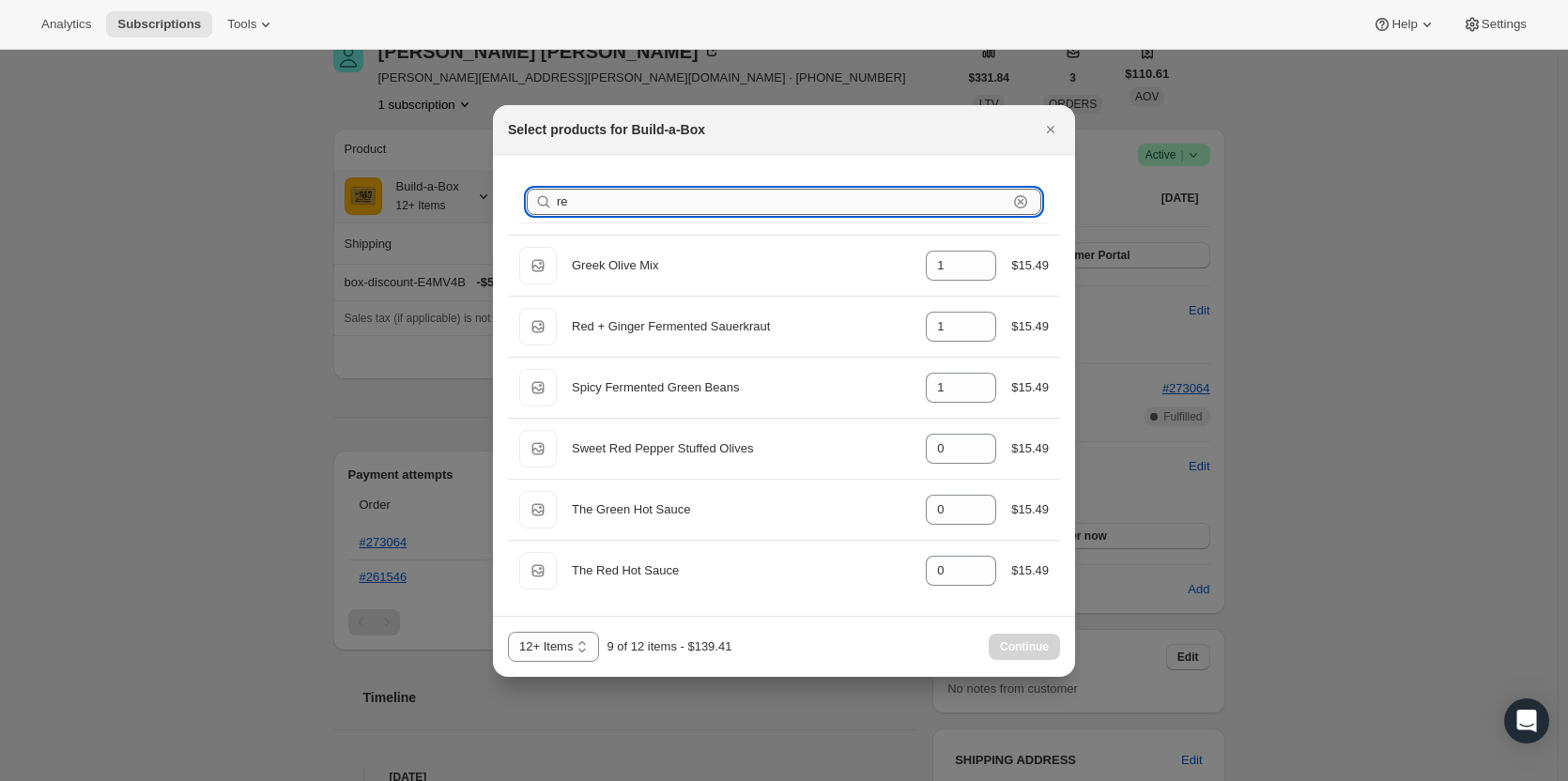
type input "r"
type input "0"
type input "1"
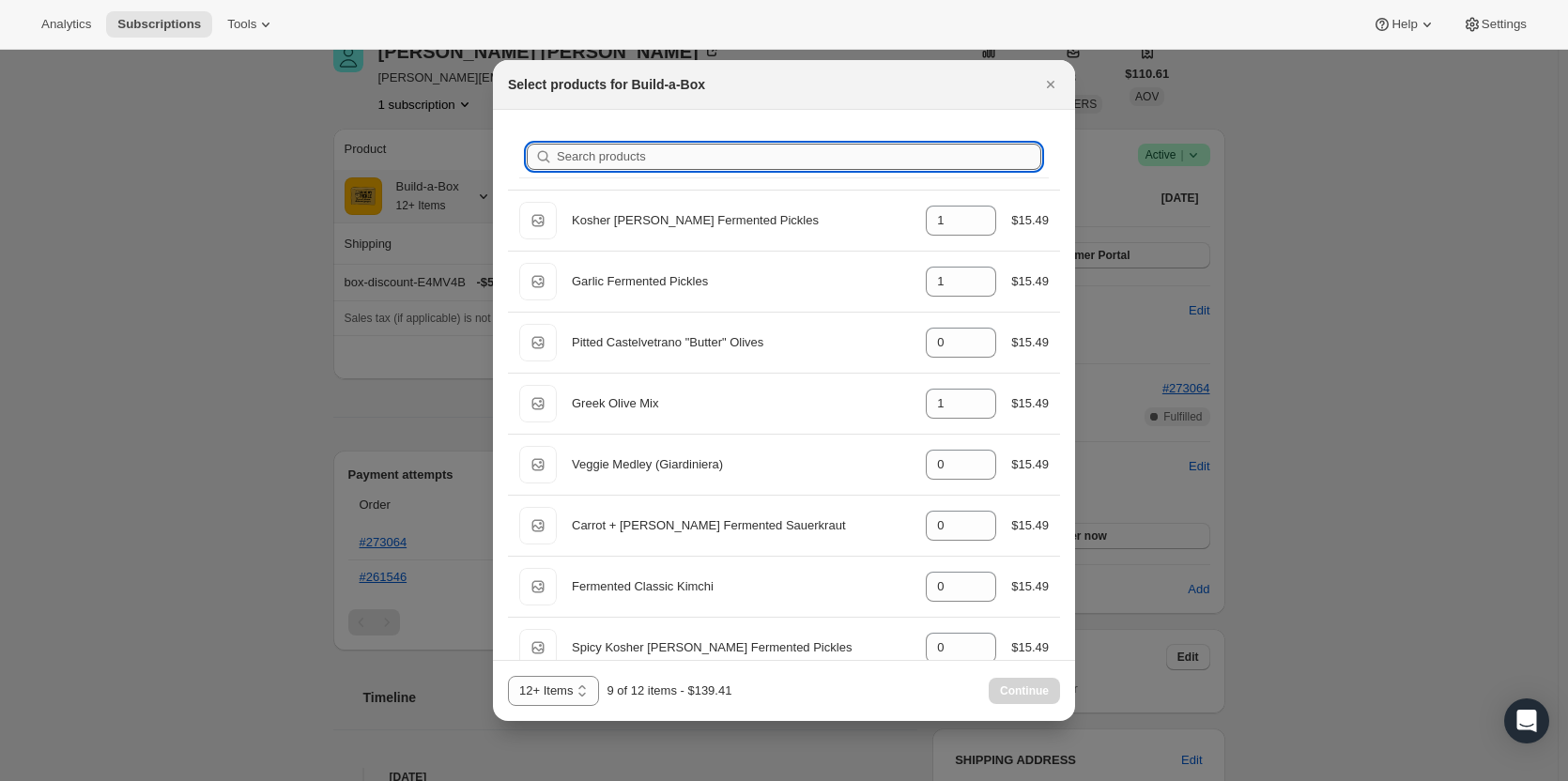
type input "c"
type input "0"
type input "1"
type input "0"
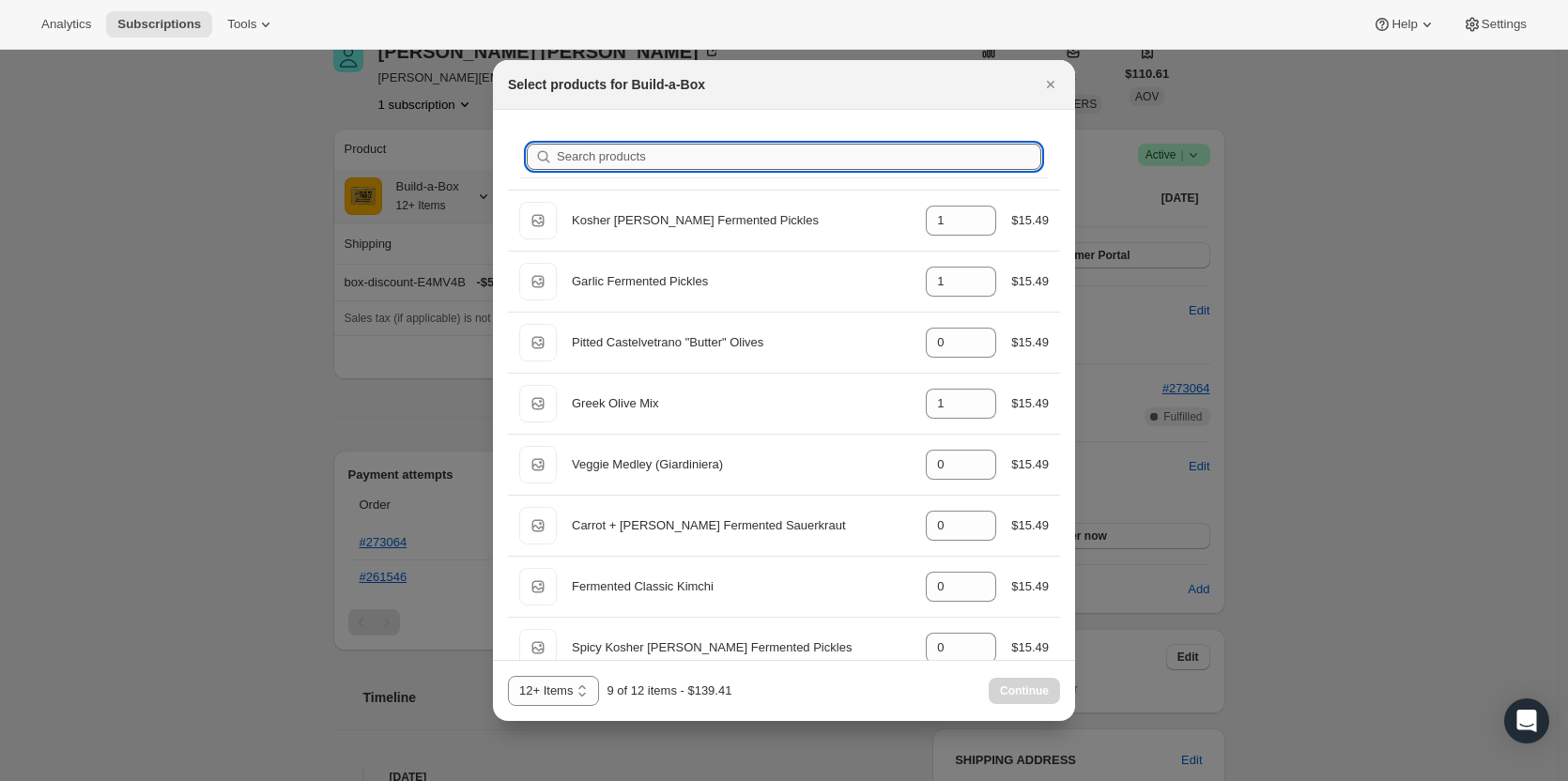
type input "0"
type input "1"
type input "0"
type input "1"
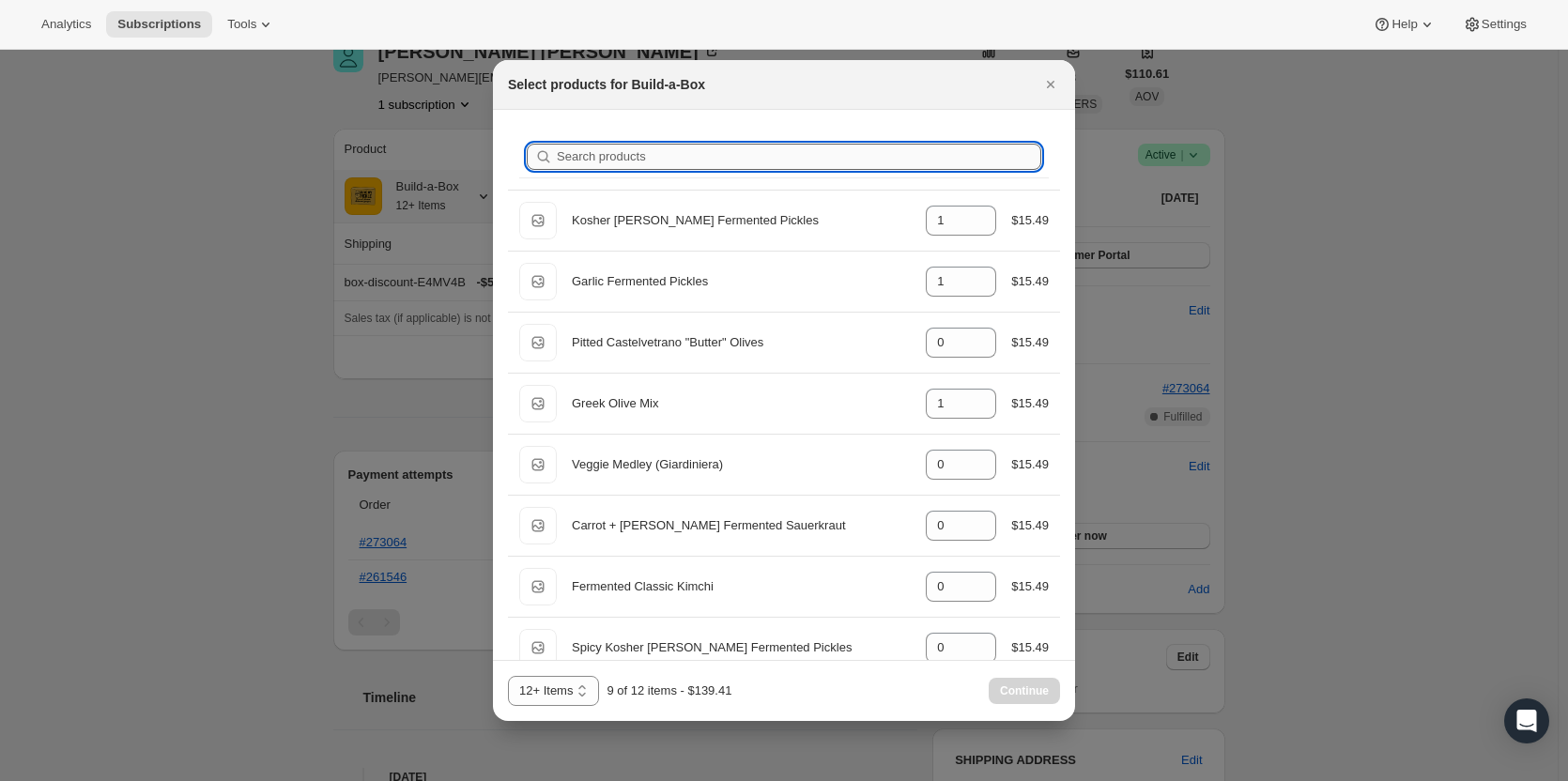
type input "0"
type input "ca"
type input "0"
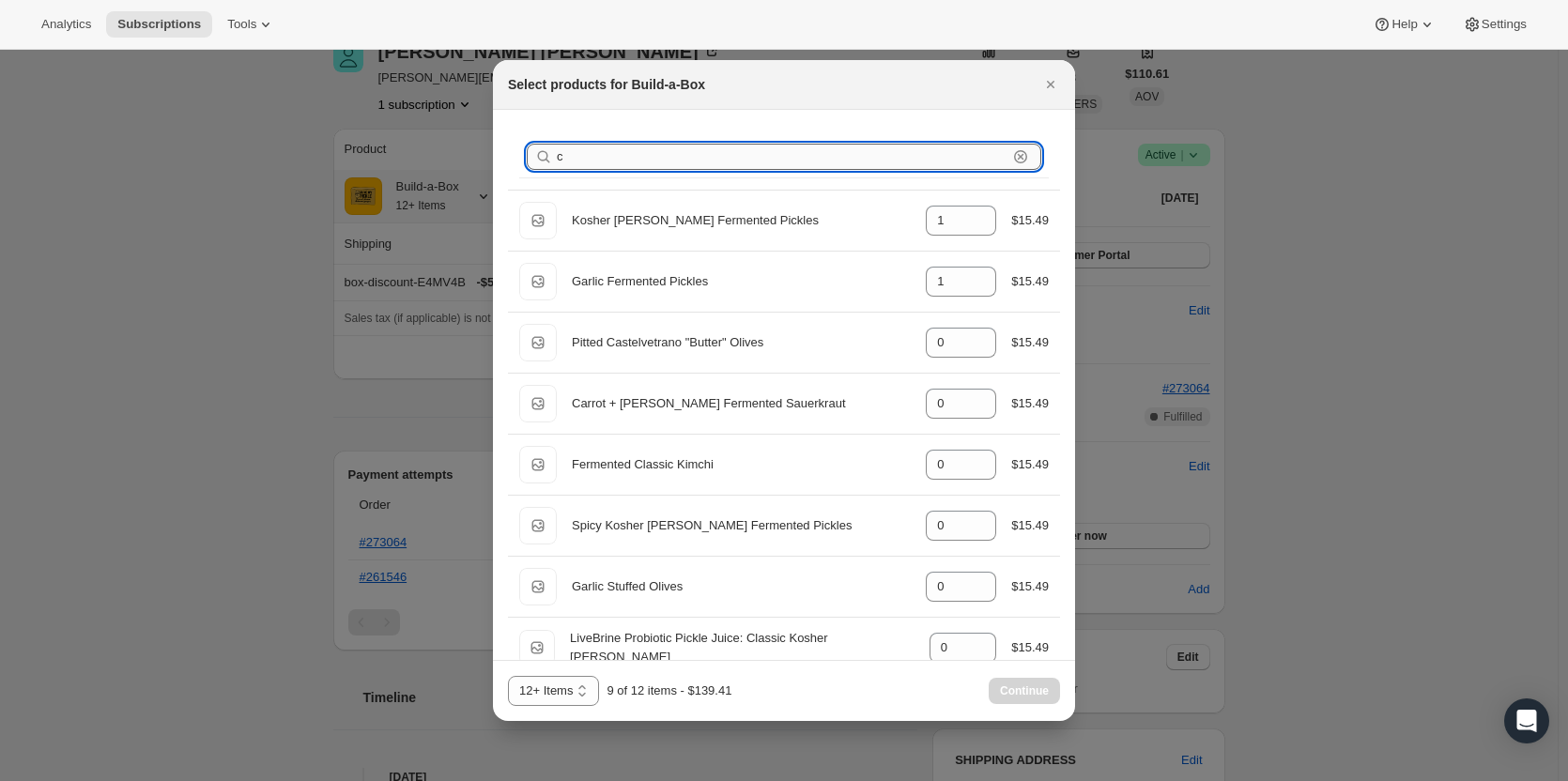
type input "1"
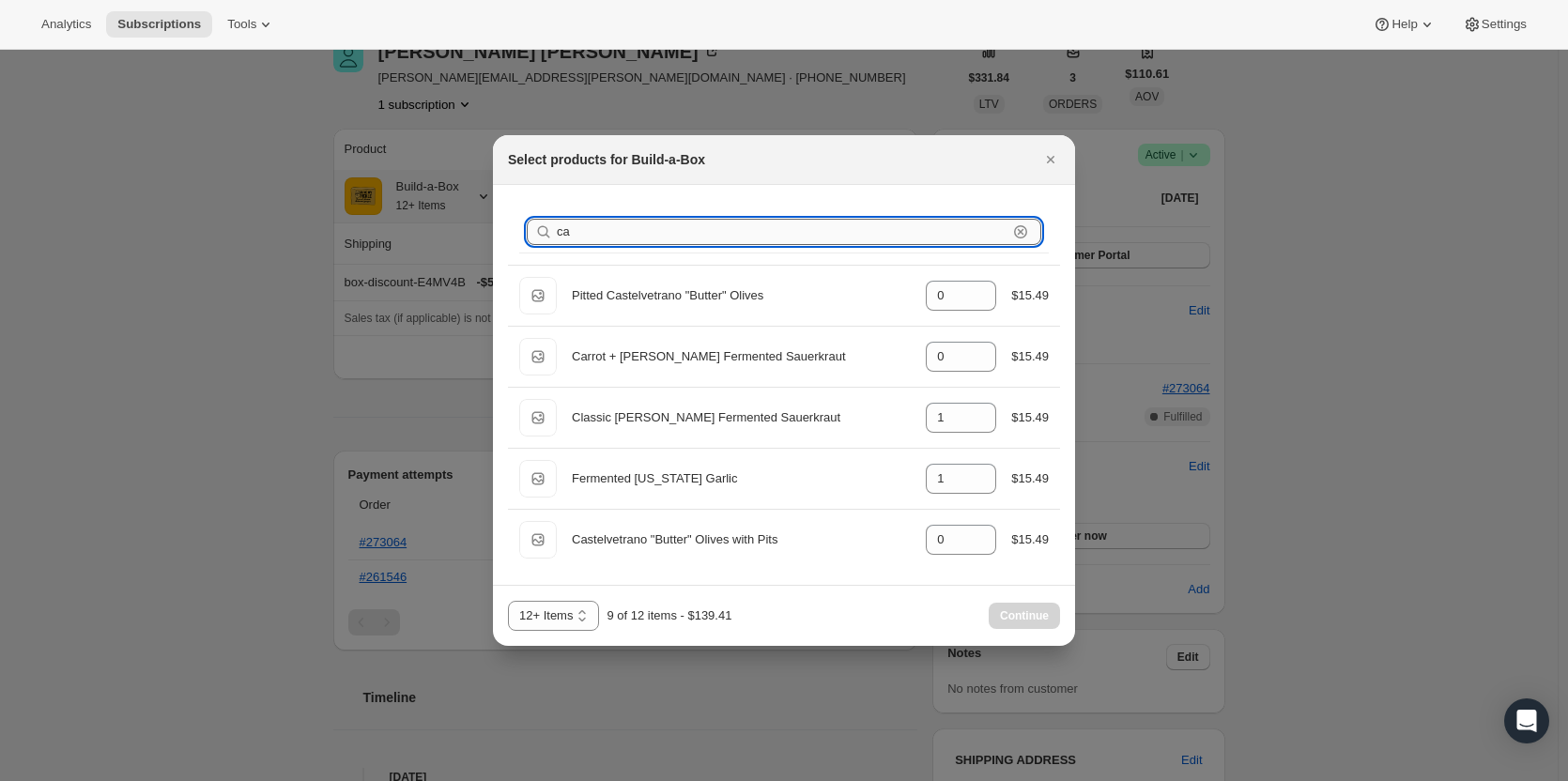
type input "cal"
type input "1"
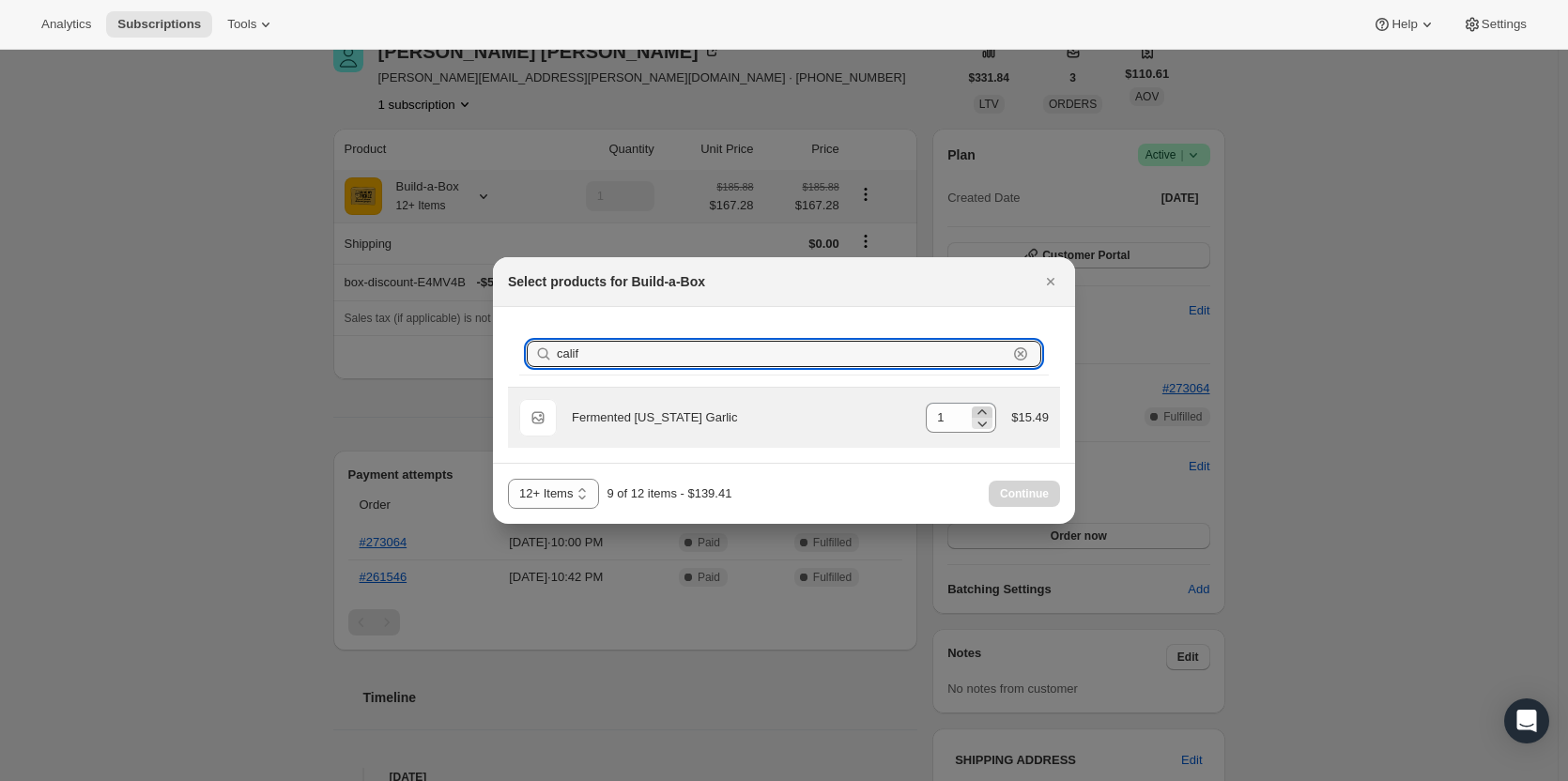
type input "calif"
click at [987, 408] on icon ":rec:" at bounding box center [981, 411] width 18 height 18
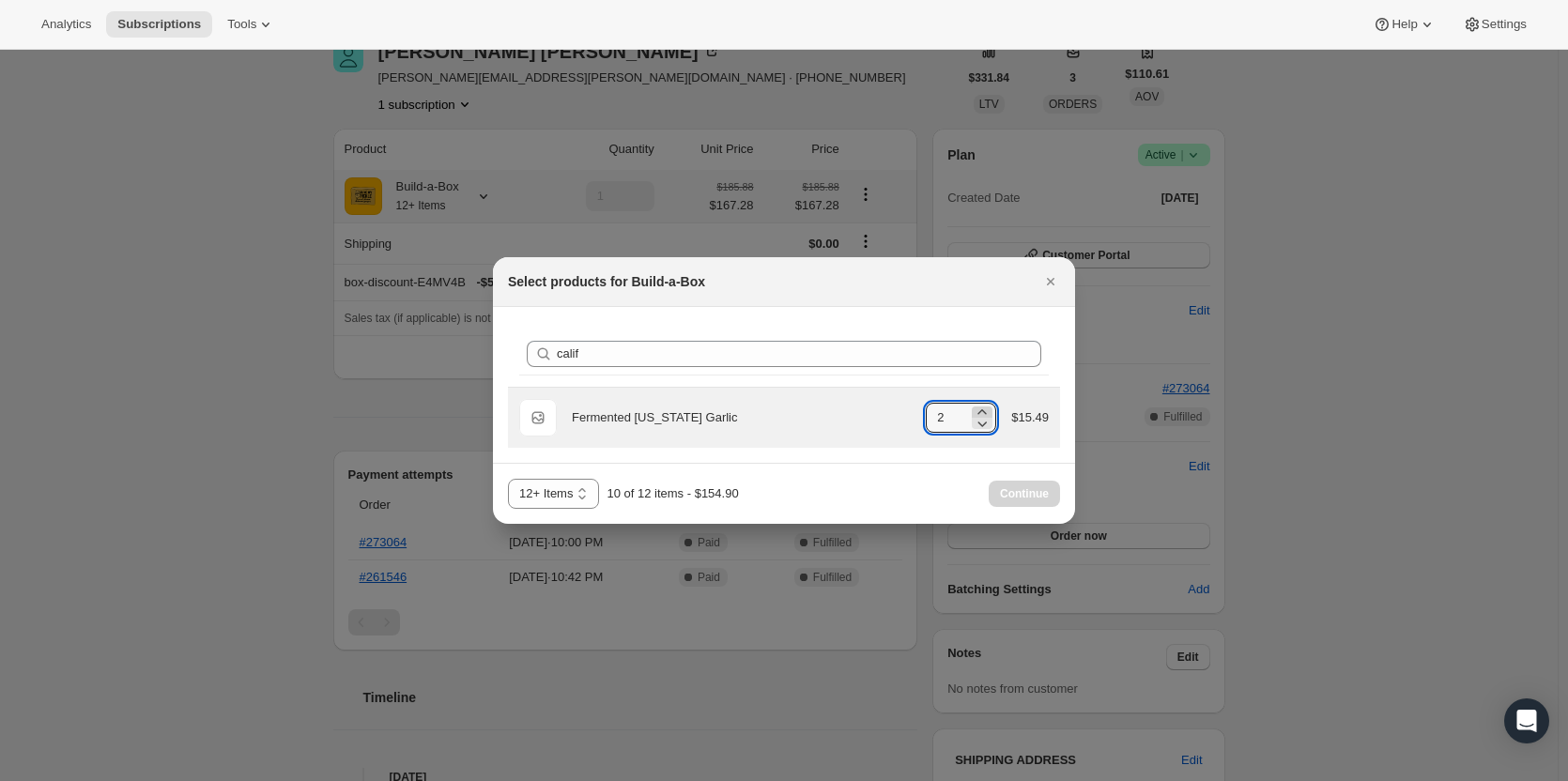
click at [987, 408] on icon ":rec:" at bounding box center [981, 411] width 18 height 18
type input "4"
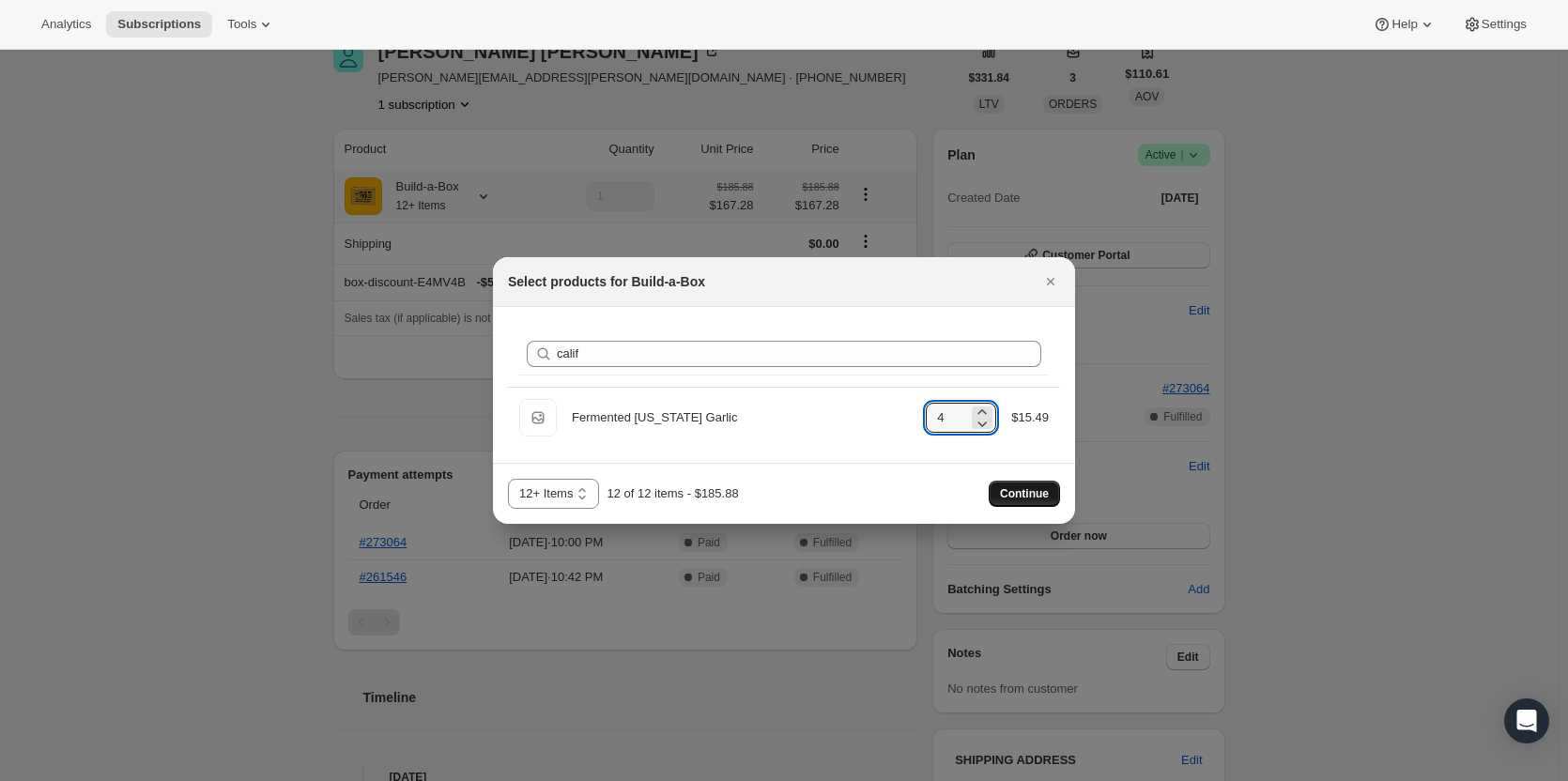
click at [1024, 498] on span "Continue" at bounding box center [1024, 493] width 49 height 15
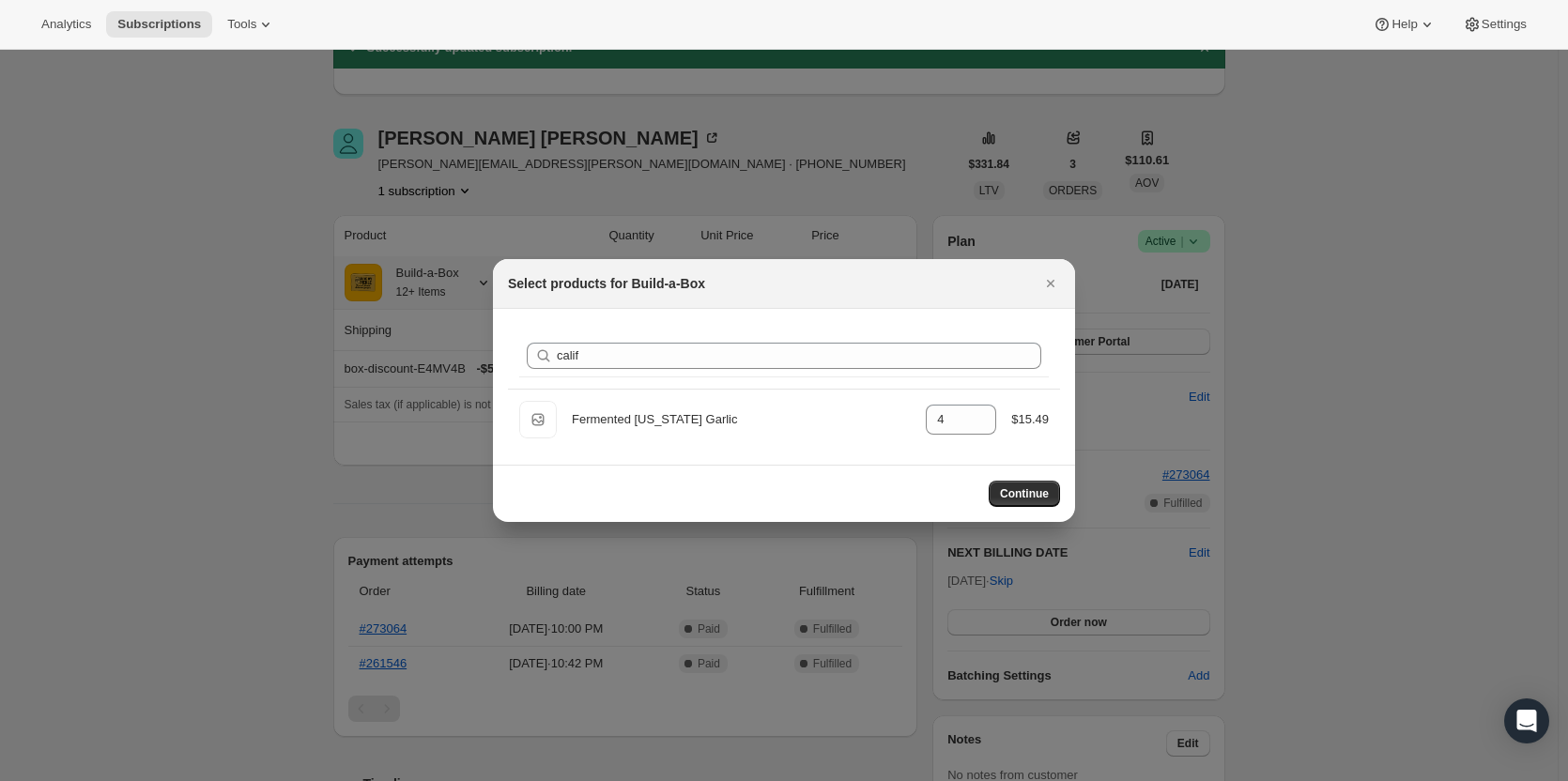
scroll to position [68, 0]
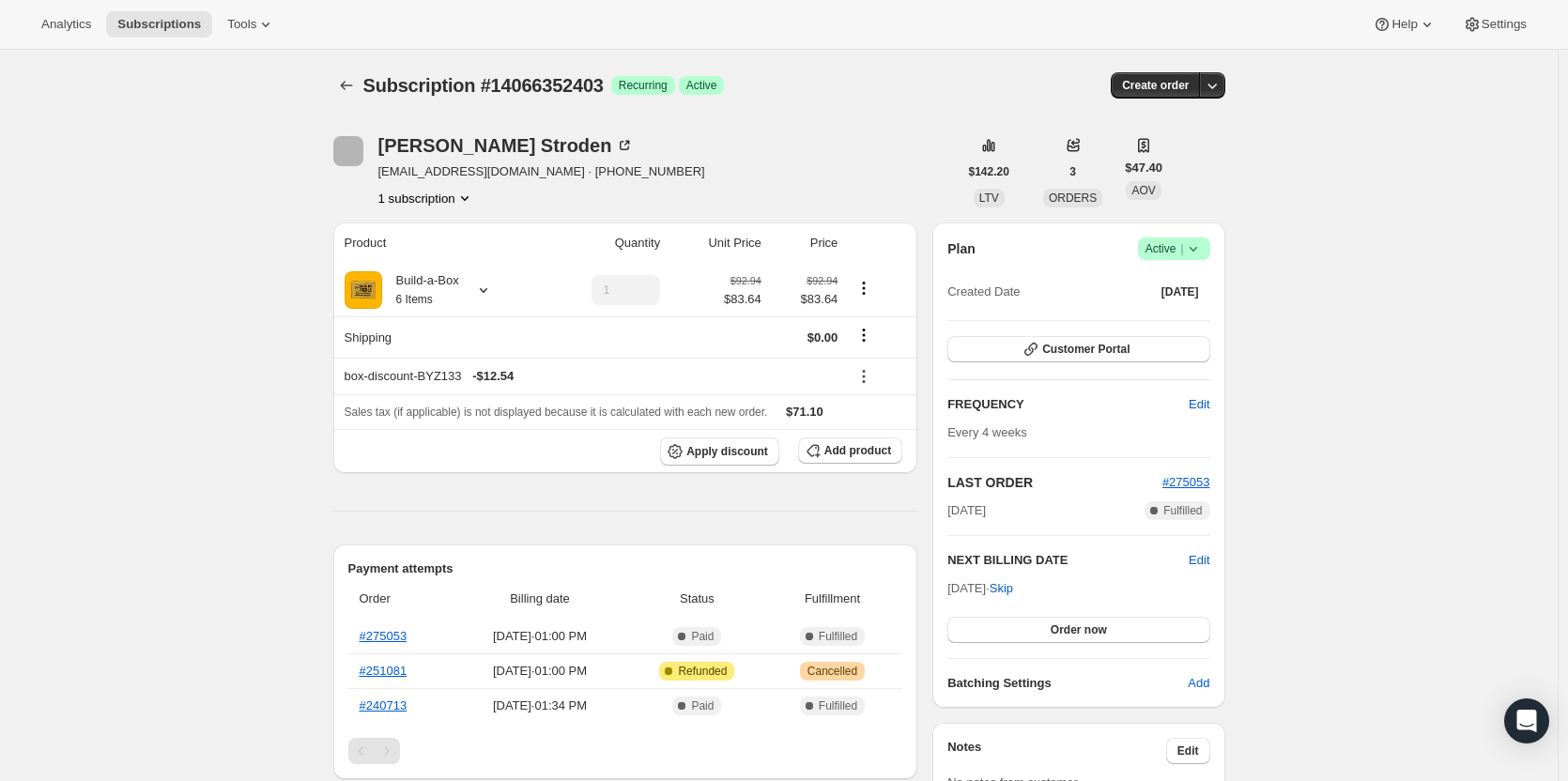
scroll to position [94, 0]
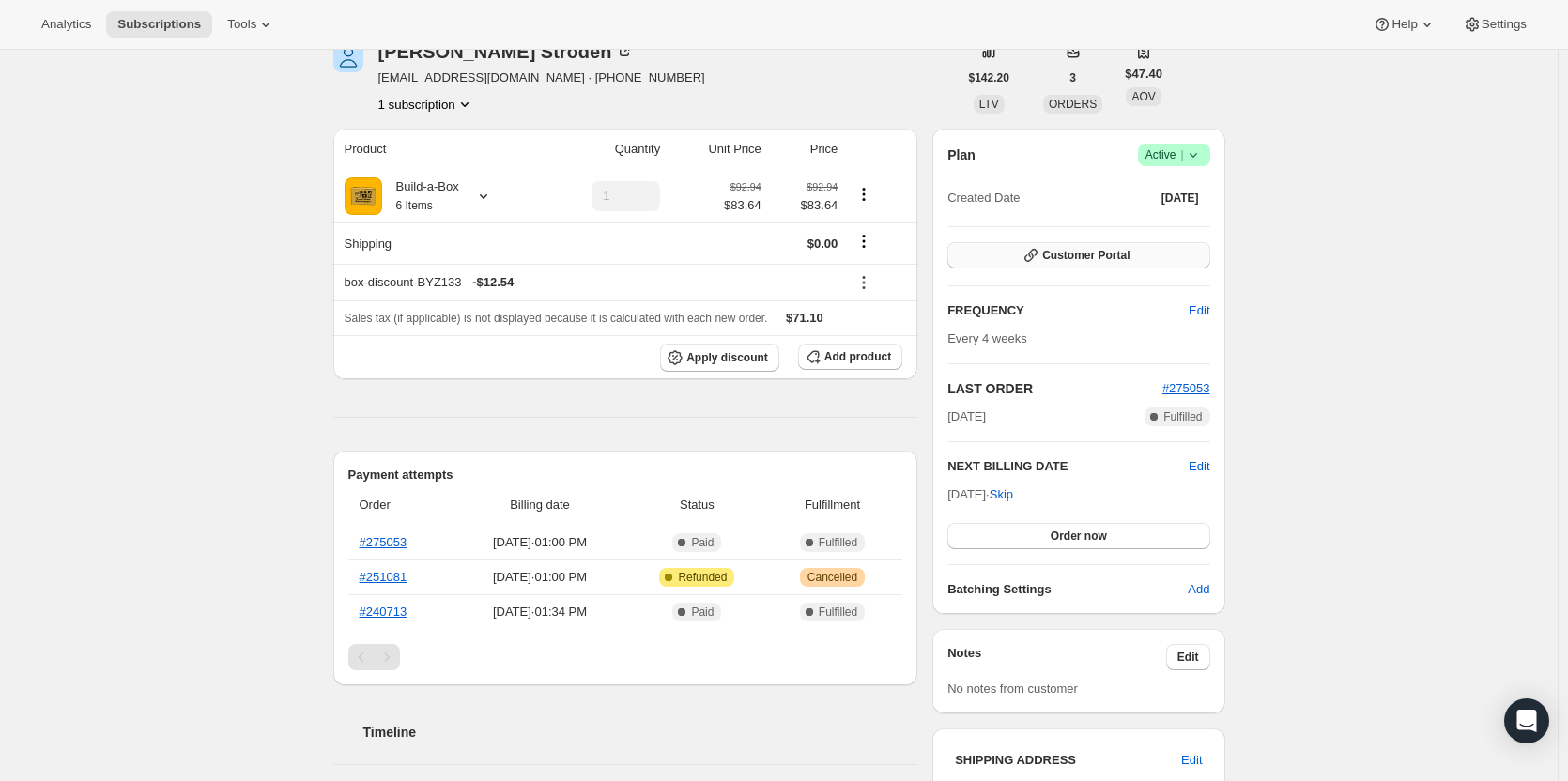
click at [1071, 250] on span "Customer Portal" at bounding box center [1086, 254] width 87 height 15
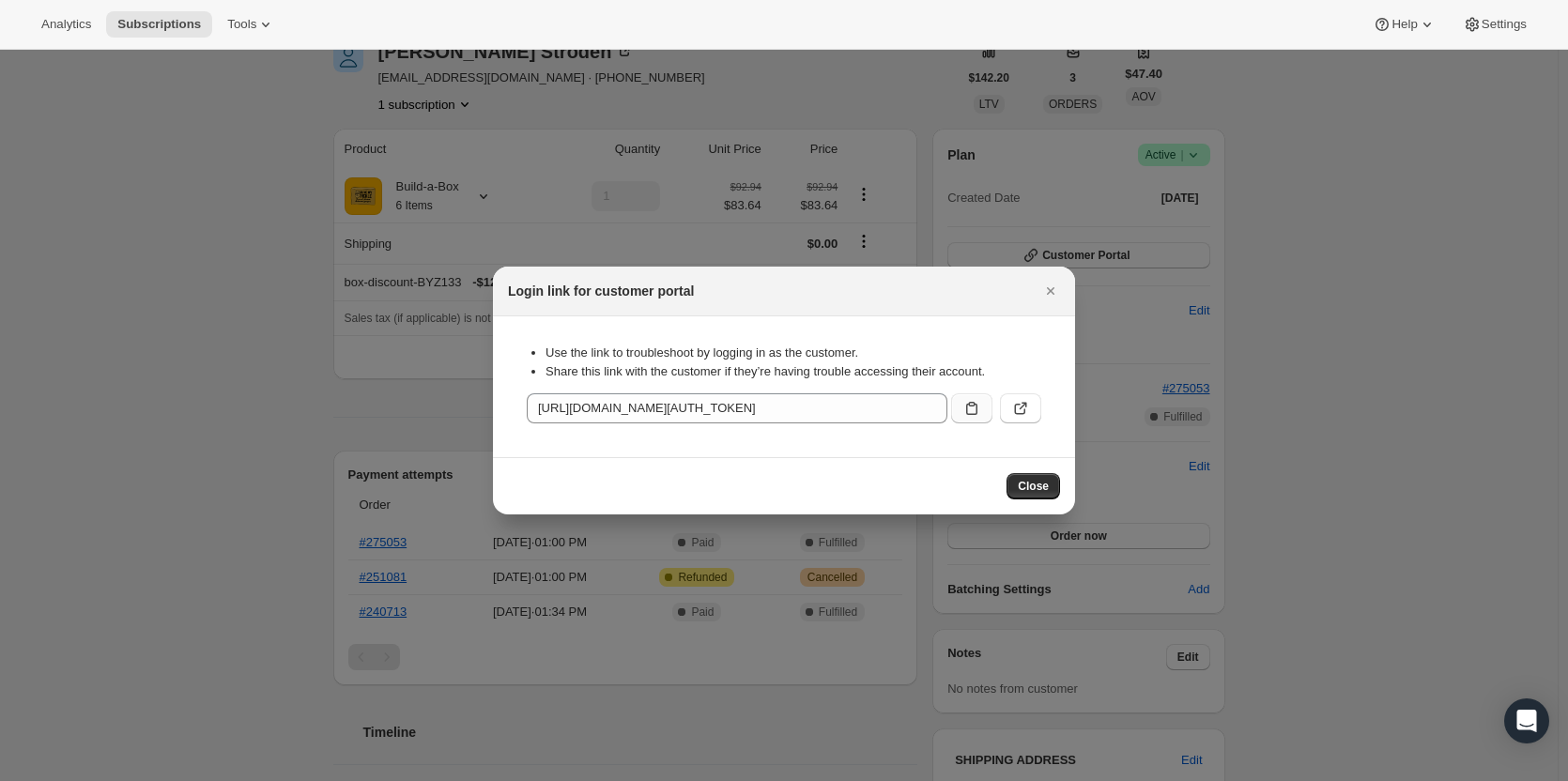
click at [987, 417] on button ":rc3:" at bounding box center [971, 407] width 42 height 30
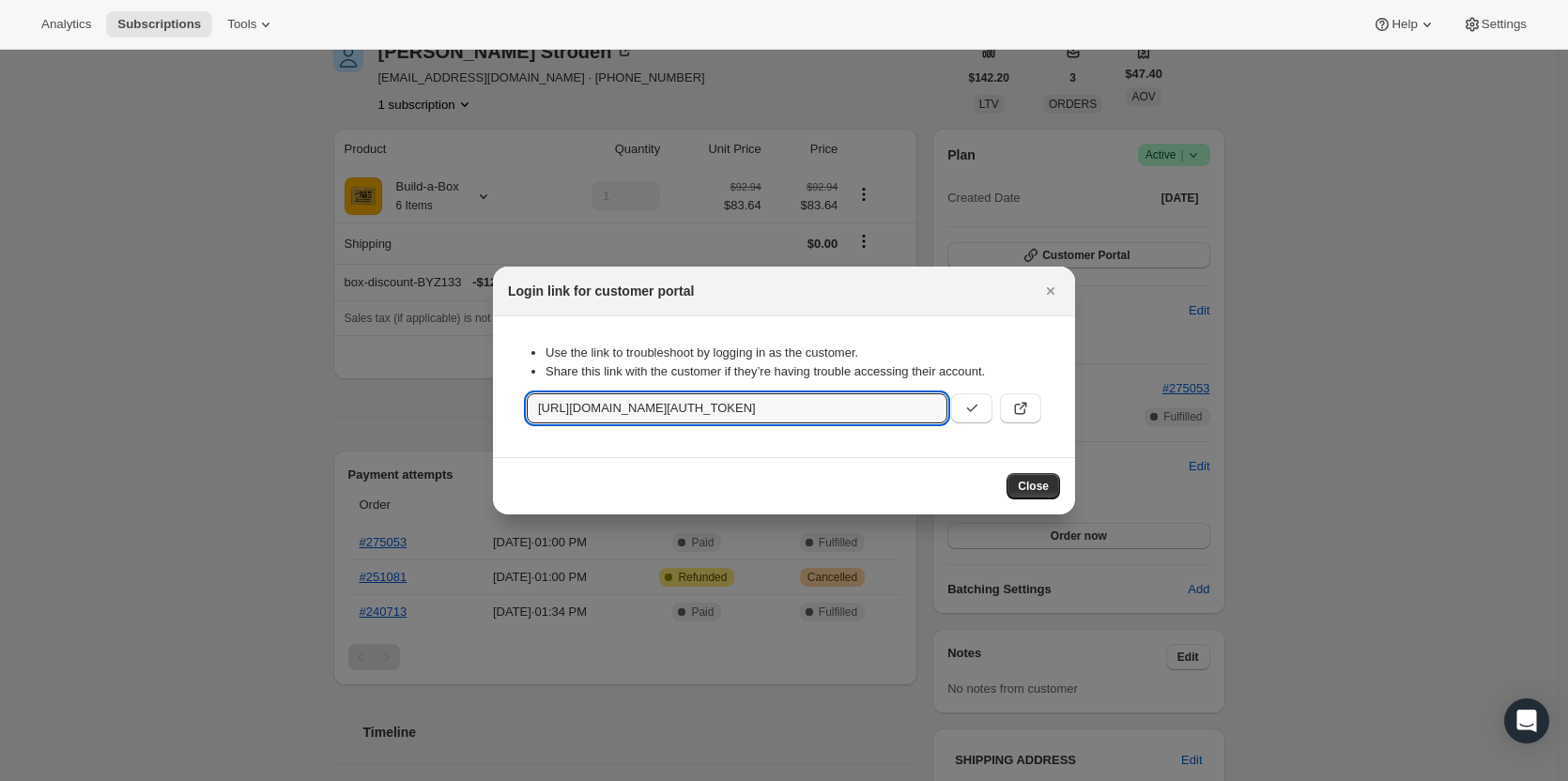
click at [313, 287] on div at bounding box center [784, 390] width 1568 height 781
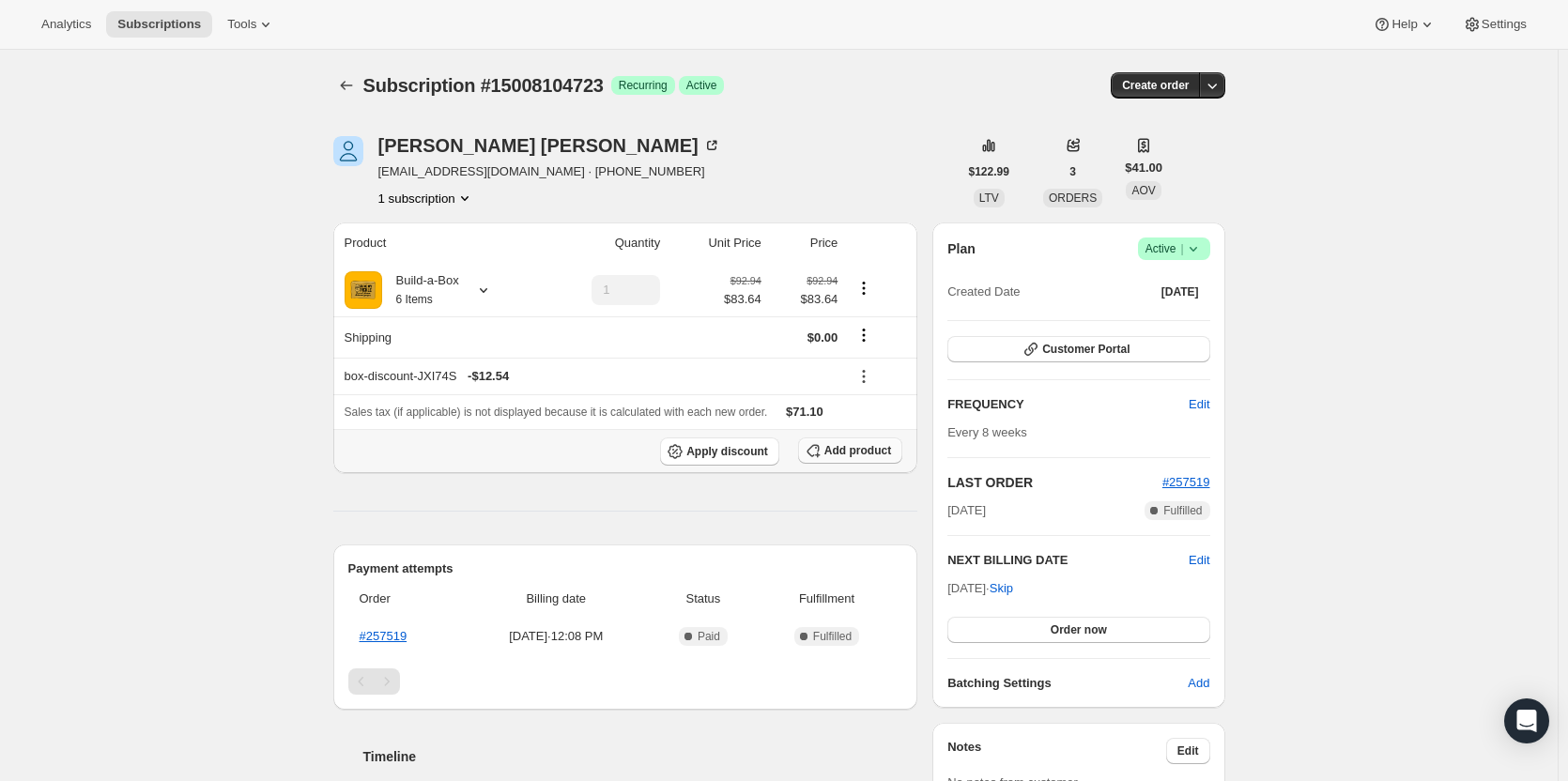
click at [857, 454] on span "Add product" at bounding box center [857, 450] width 67 height 15
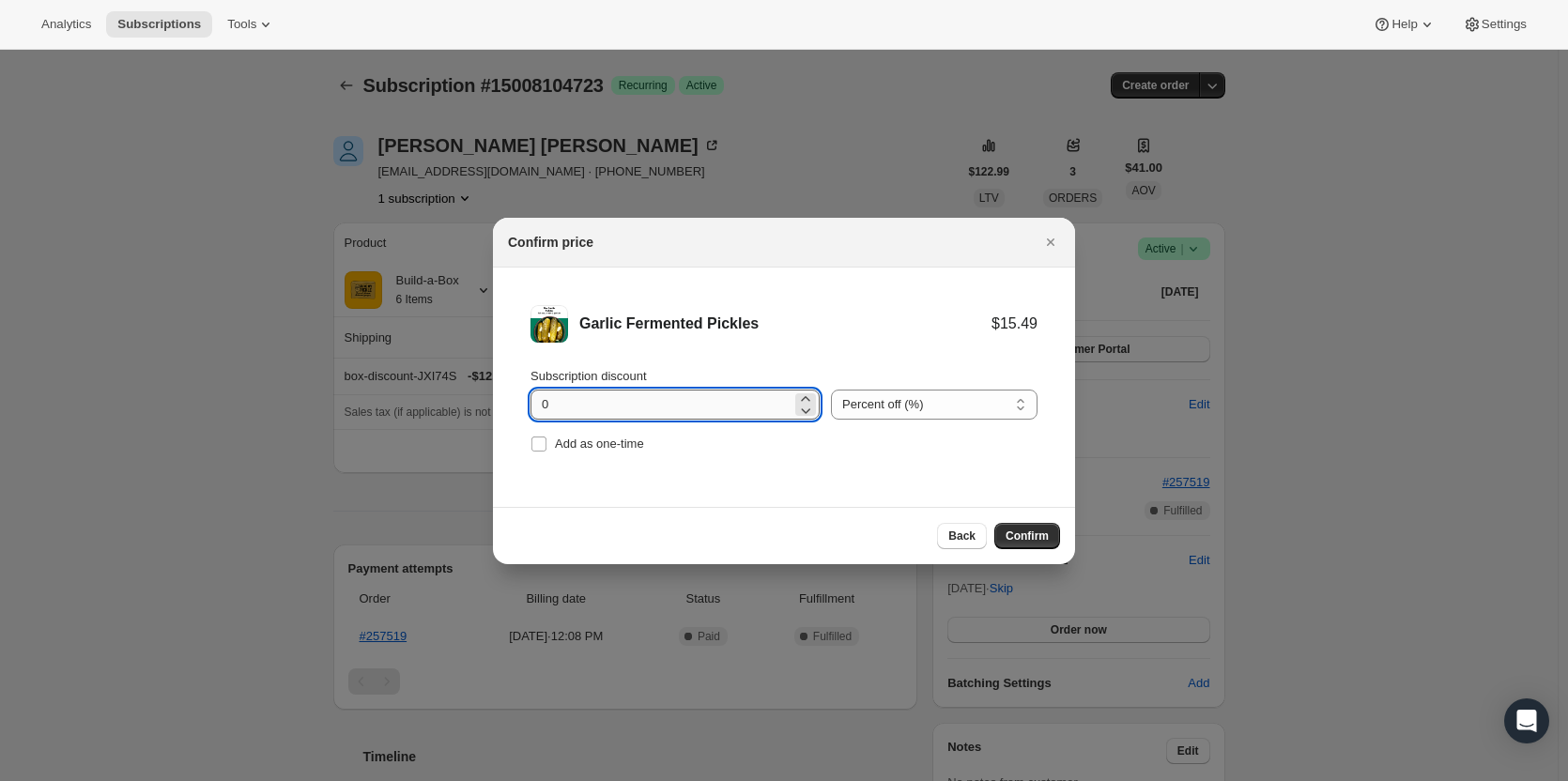
click at [664, 412] on input "0" at bounding box center [661, 404] width 261 height 30
type input "100"
click at [642, 443] on span "Add as one-time" at bounding box center [600, 443] width 89 height 15
click at [546, 443] on input "Add as one-time" at bounding box center [539, 443] width 15 height 15
checkbox input "true"
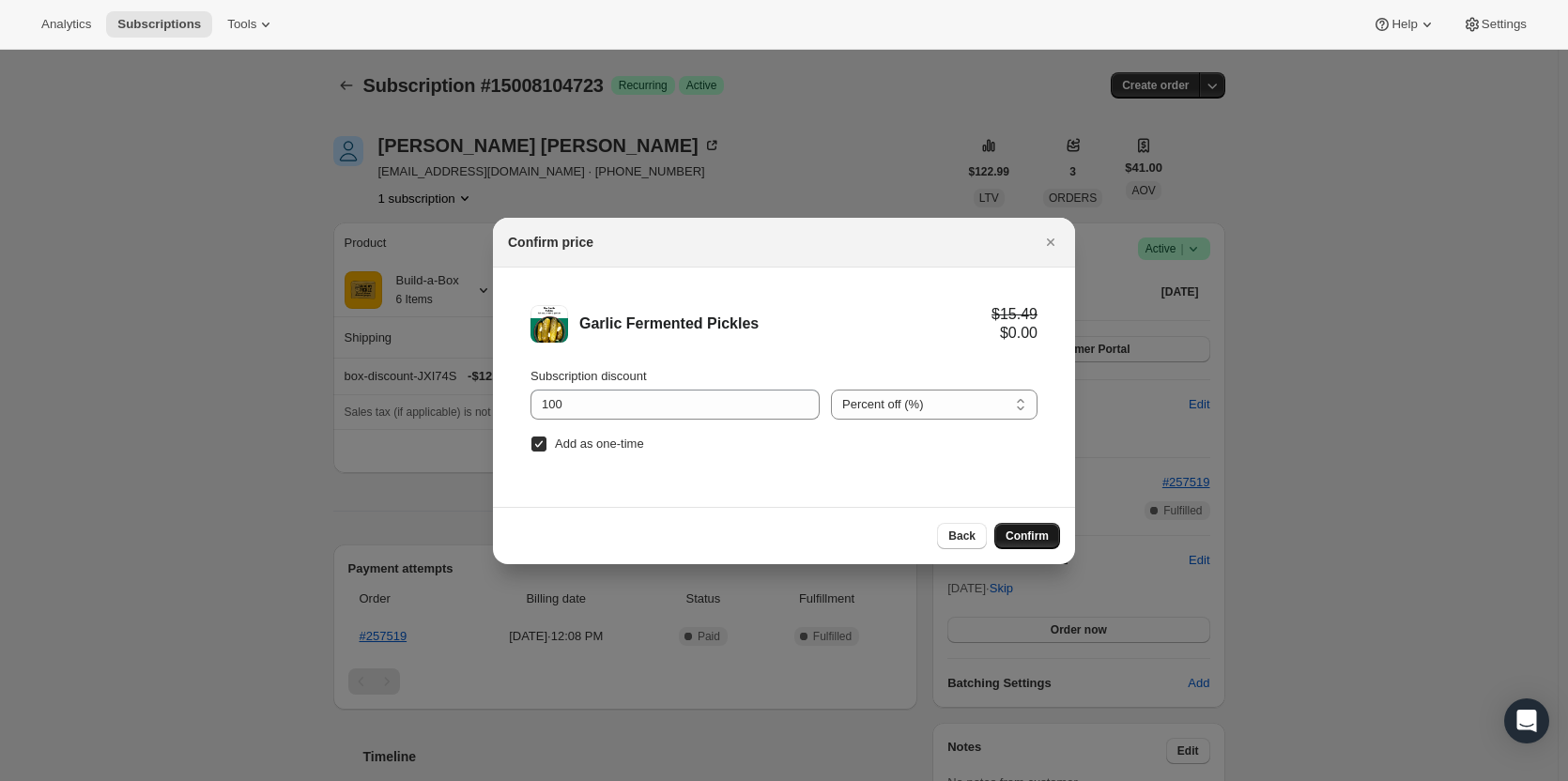
click at [1048, 538] on span "Confirm" at bounding box center [1027, 536] width 44 height 15
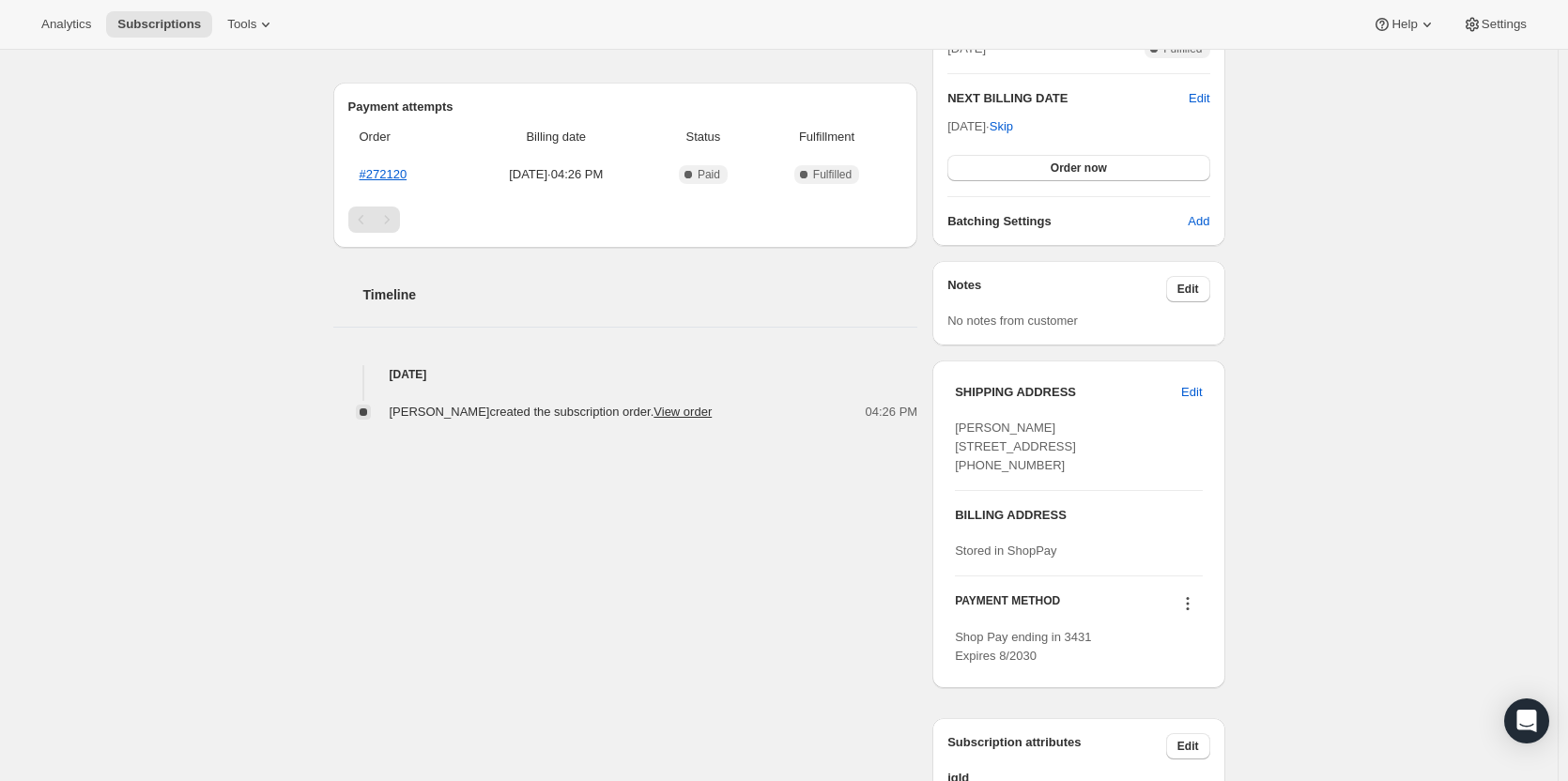
scroll to position [470, 0]
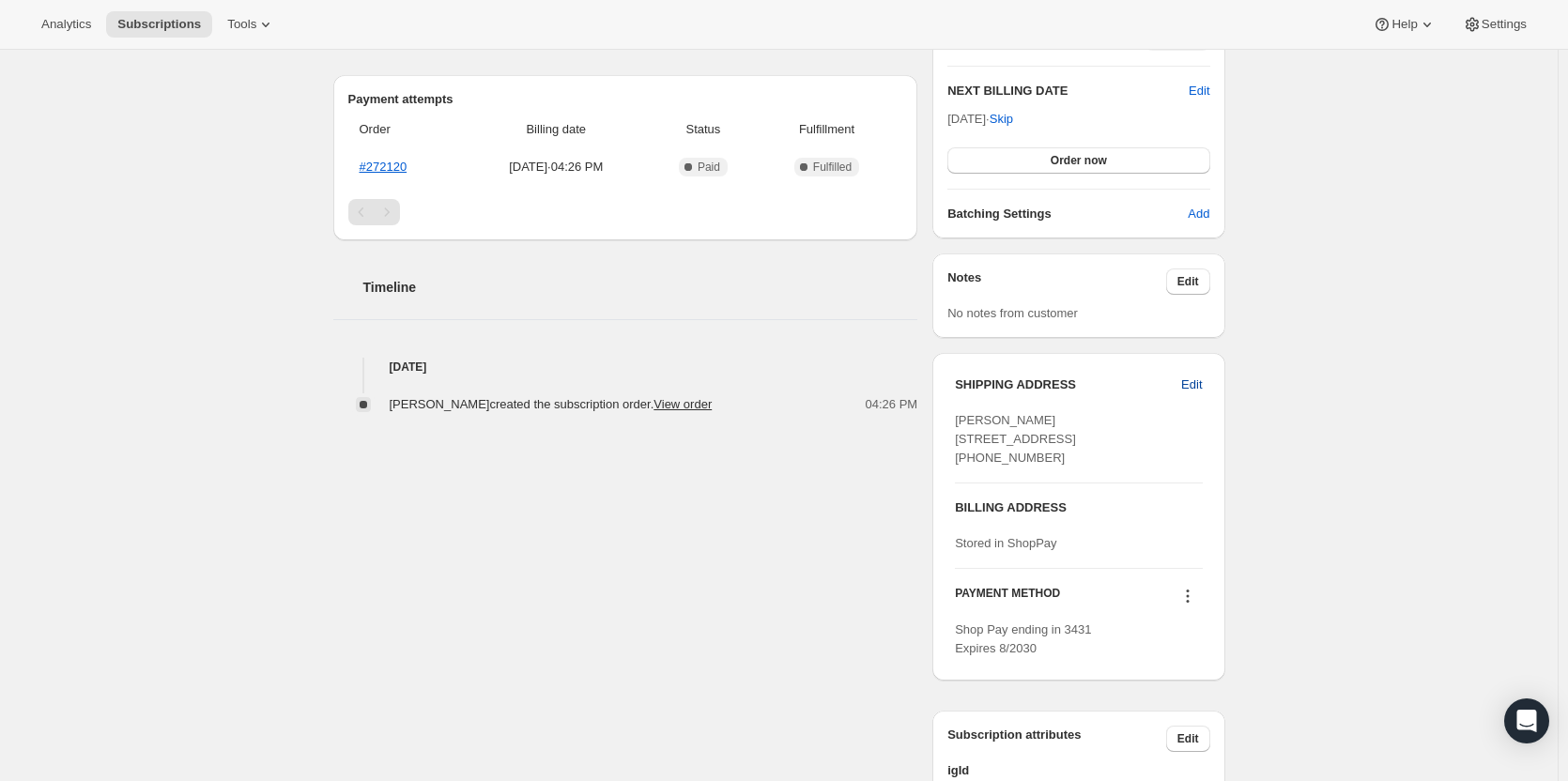
click at [1192, 379] on span "Edit" at bounding box center [1191, 384] width 20 height 18
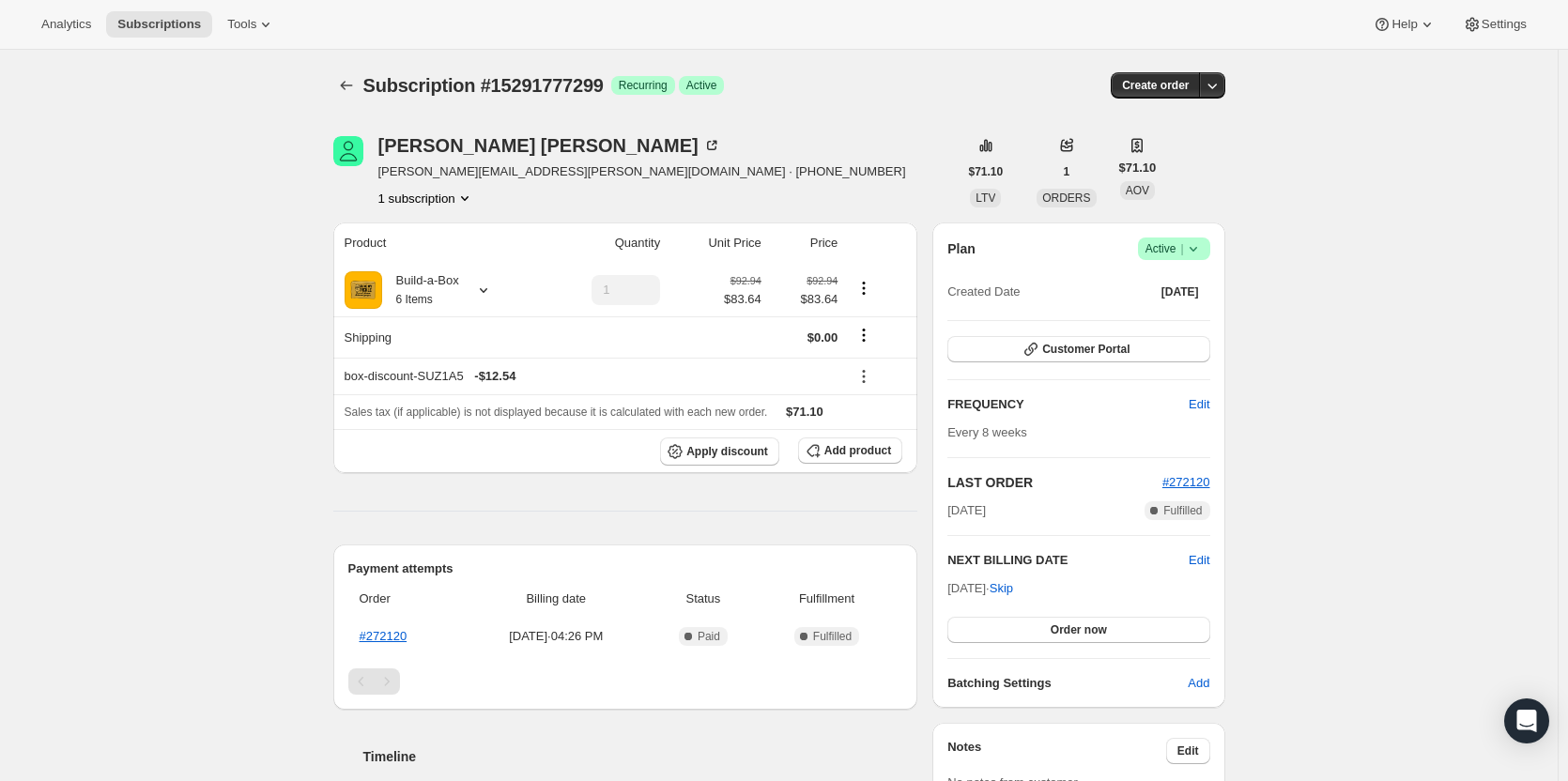
select select "UT"
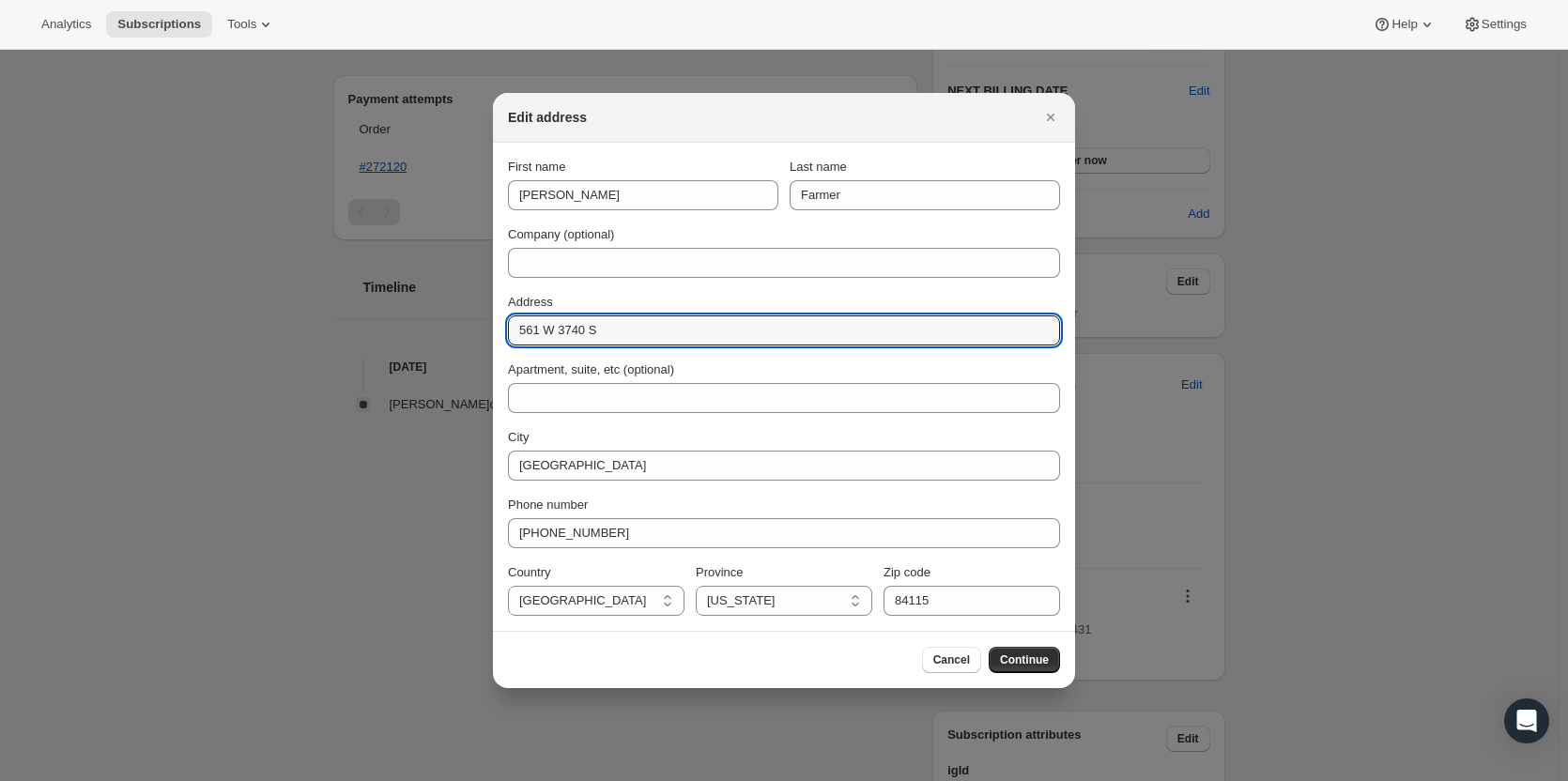
drag, startPoint x: 641, startPoint y: 339, endPoint x: 506, endPoint y: 331, distance: 135.2
click at [506, 331] on section "First name Greg Last name Farmer Company (optional) Address 561 W 3740 S Apartm…" at bounding box center [784, 386] width 582 height 488
paste input "8383 Bartholomew Park Ct Las Vegas, NV 89139"
type input "8383 Bartholomew Park Ct Las Vegas, NV 89139"
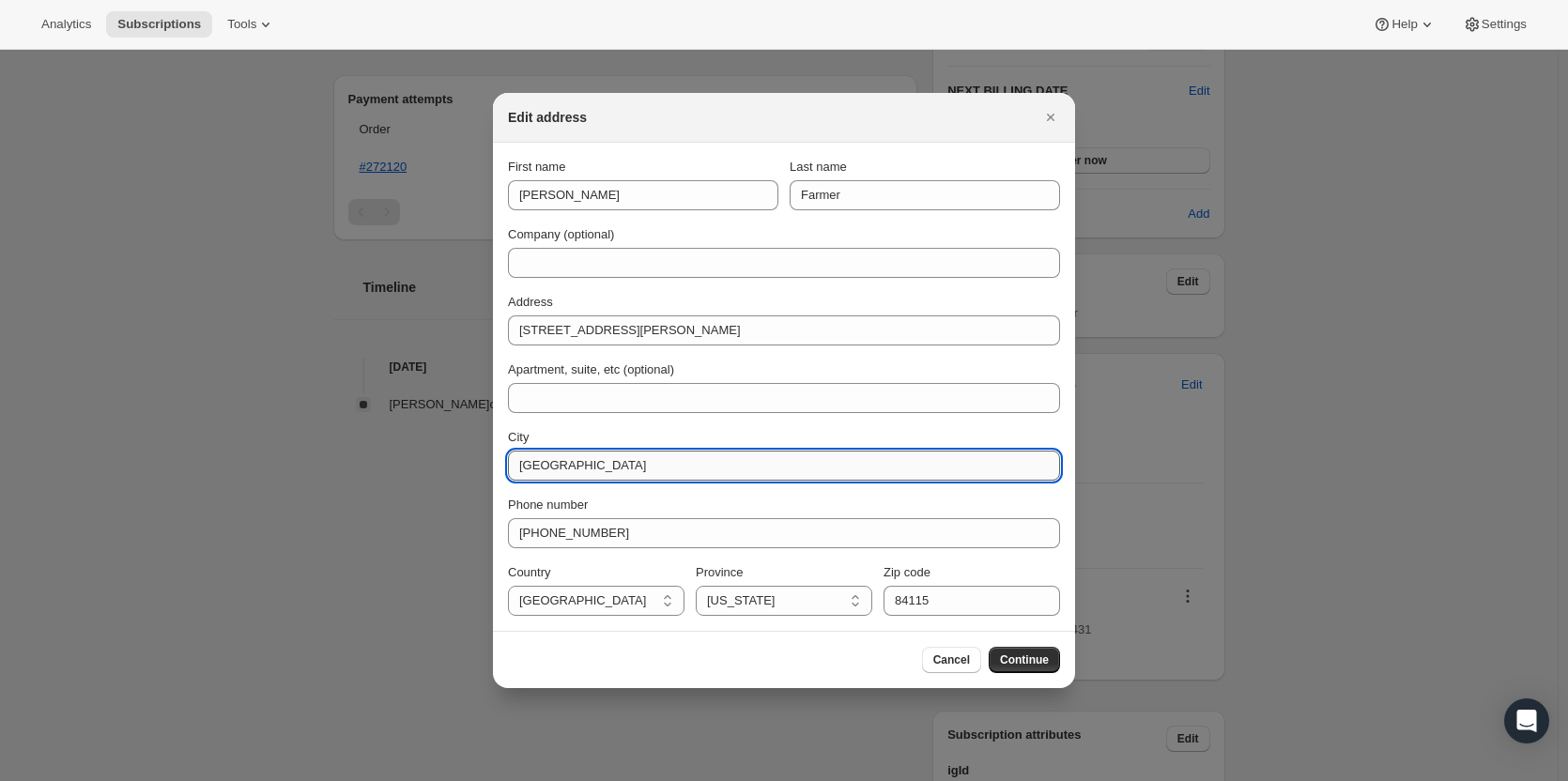
drag, startPoint x: 632, startPoint y: 473, endPoint x: 514, endPoint y: 476, distance: 118.0
click at [514, 476] on input "South Salt Lake" at bounding box center [783, 465] width 552 height 30
type input "Las Vegas"
click at [813, 603] on select "Alabama Arizona Arkansas Colorado Connecticut Delaware District of Columbia Flo…" at bounding box center [784, 601] width 177 height 30
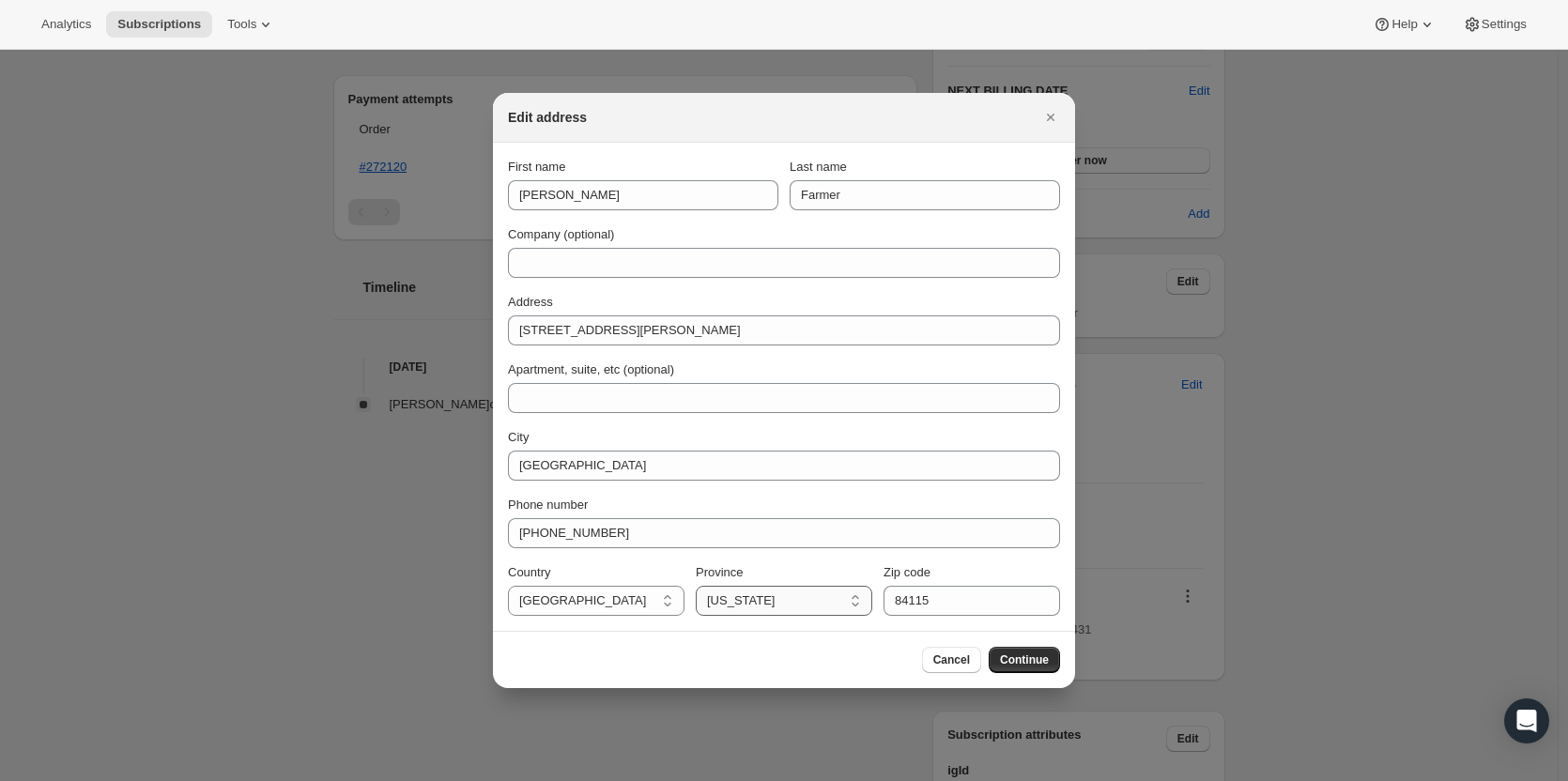
select select "NV"
click at [696, 586] on select "Alabama Arizona Arkansas Colorado Connecticut Delaware District of Columbia Flo…" at bounding box center [784, 601] width 177 height 30
click at [964, 596] on input "84115" at bounding box center [971, 601] width 177 height 30
type input "89139"
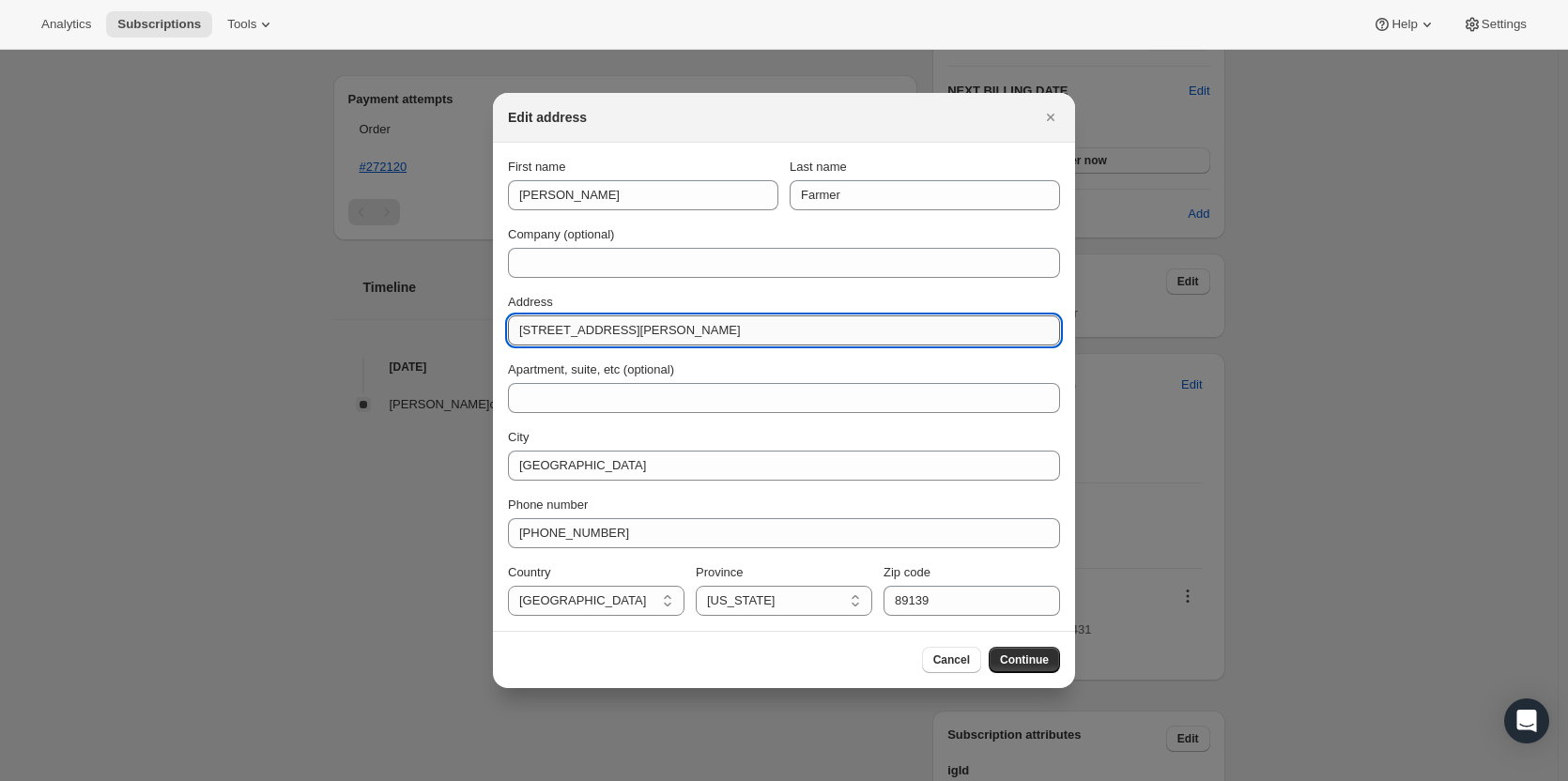
drag, startPoint x: 666, startPoint y: 334, endPoint x: 793, endPoint y: 338, distance: 127.1
click at [793, 338] on input "8383 Bartholomew Park Ct Las Vegas, NV 89139" at bounding box center [783, 330] width 552 height 30
type input "8383 Bartholomew Park Ct"
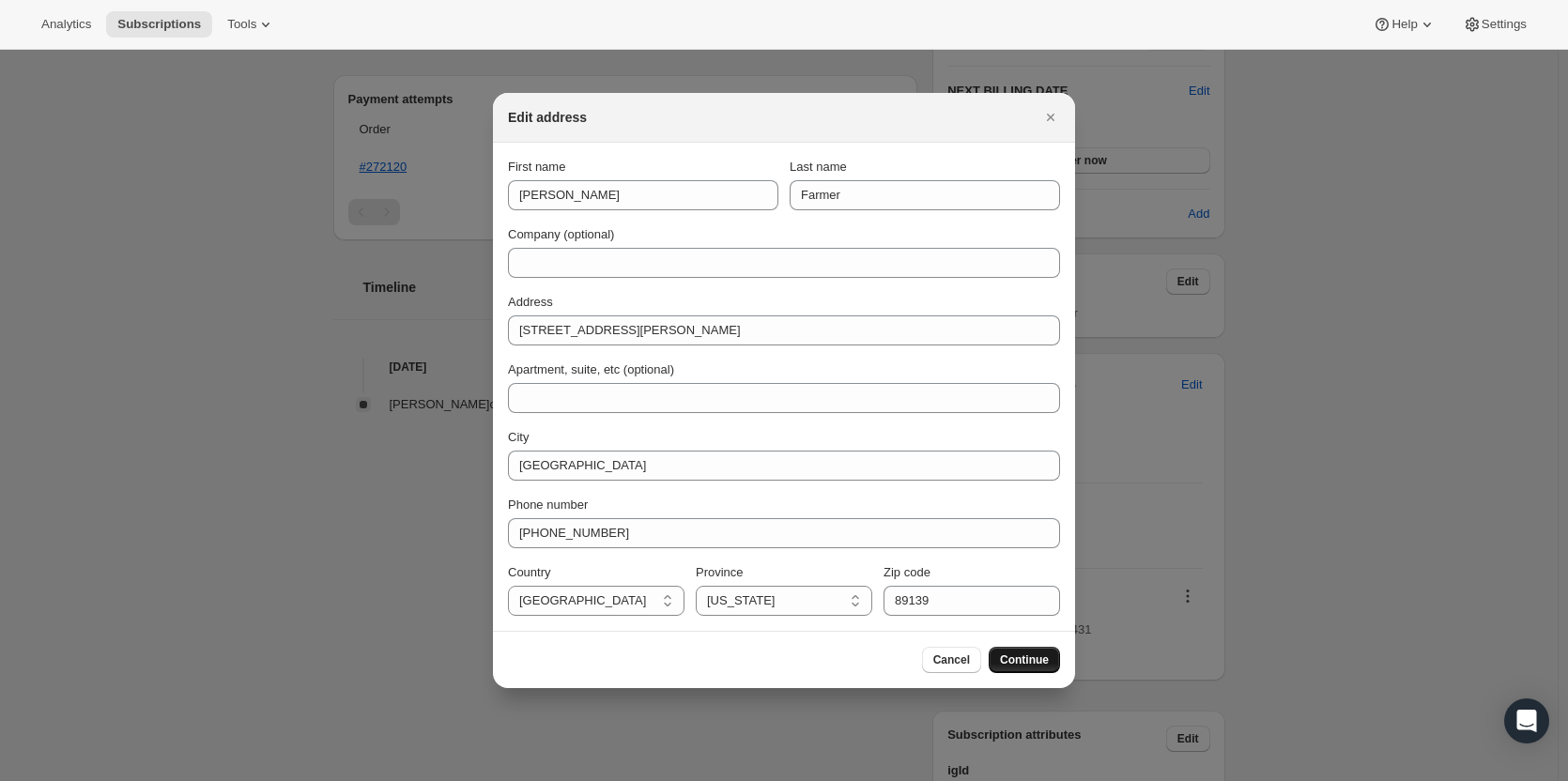
click at [1050, 662] on button "Continue" at bounding box center [1025, 660] width 72 height 26
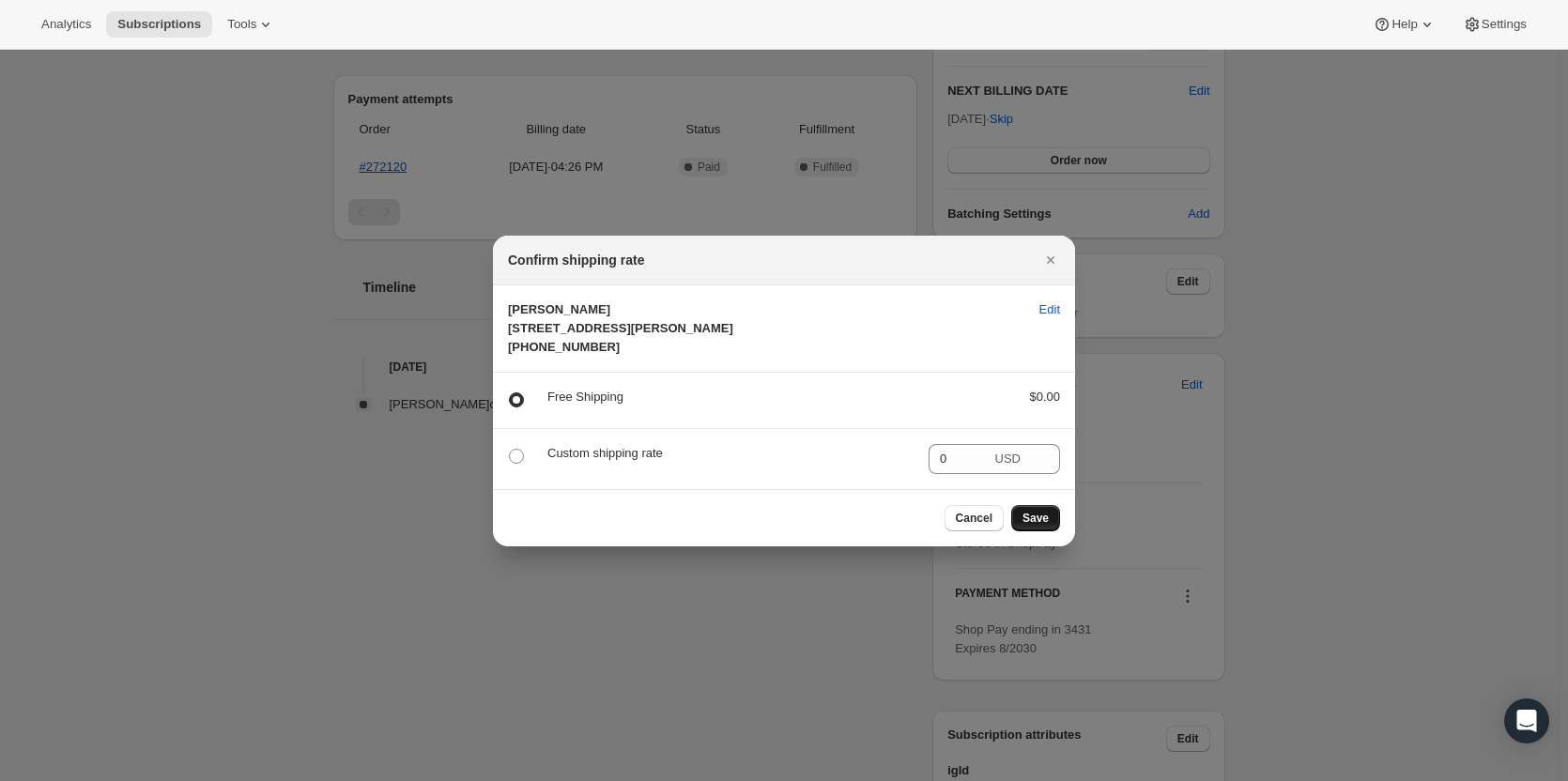
click at [1049, 532] on button "Save" at bounding box center [1035, 517] width 49 height 26
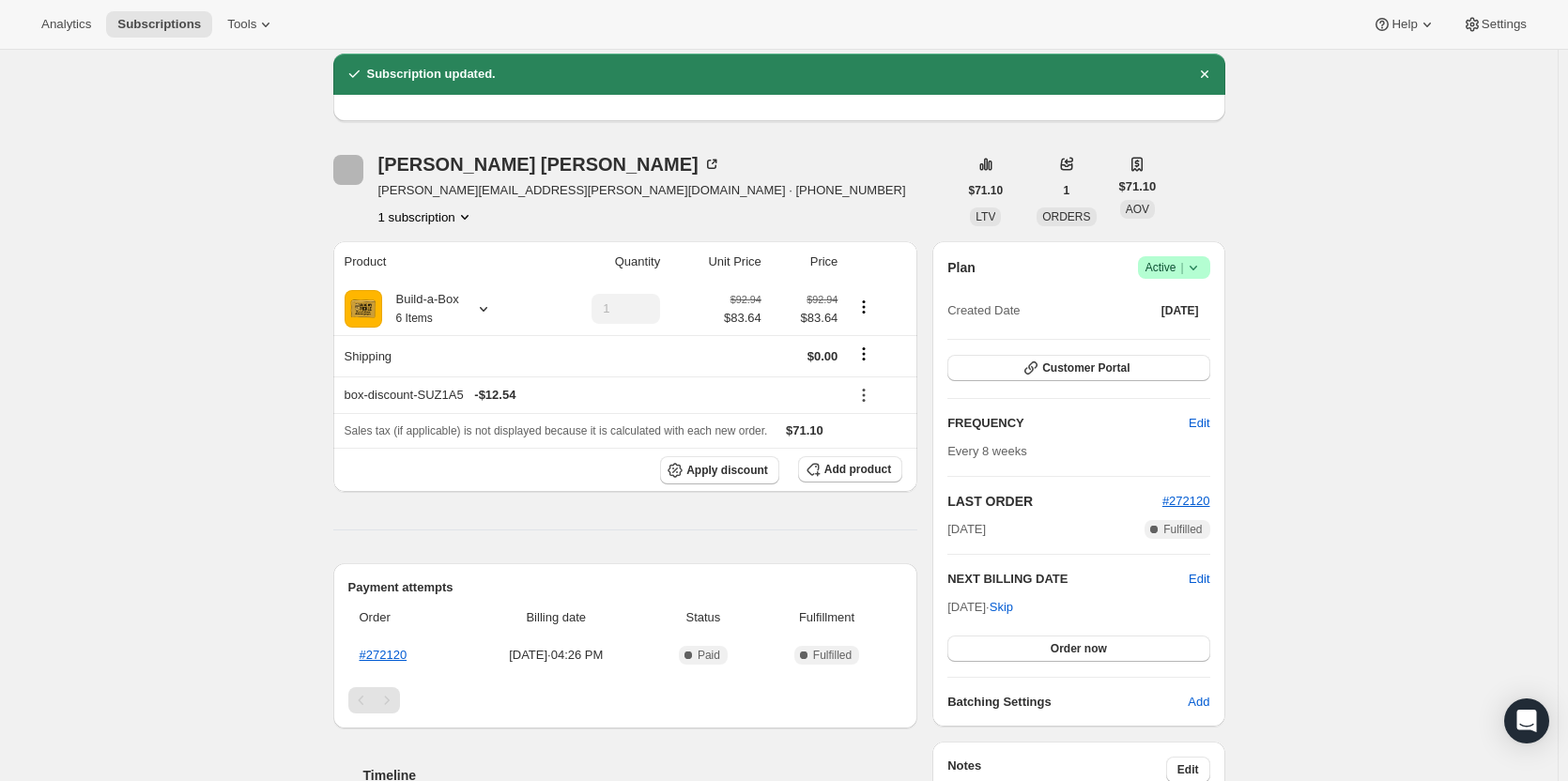
scroll to position [470, 0]
